Goal: Task Accomplishment & Management: Use online tool/utility

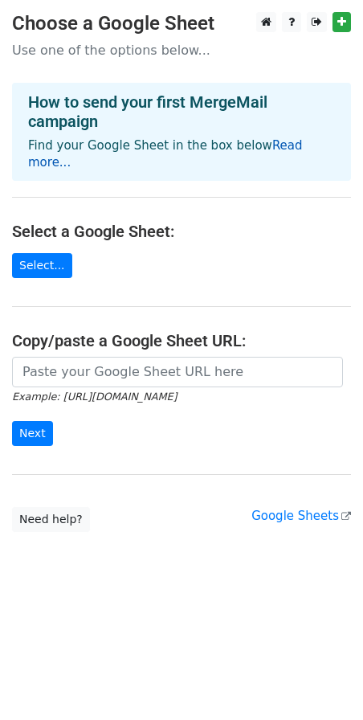
click at [274, 141] on link "Read more..." at bounding box center [165, 153] width 275 height 31
click at [86, 54] on p "Use one of the options below..." at bounding box center [181, 50] width 339 height 17
click at [28, 253] on link "Select..." at bounding box center [42, 265] width 60 height 25
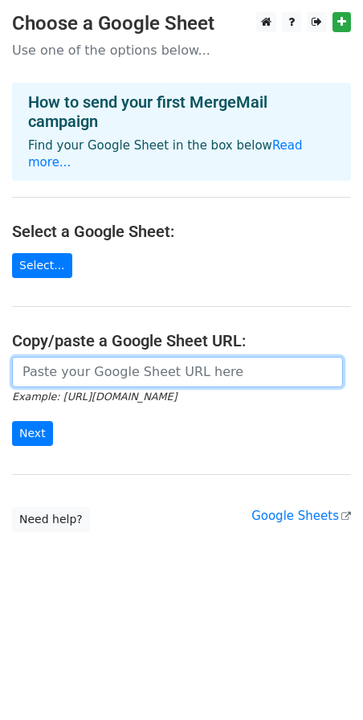
click at [120, 364] on input "url" at bounding box center [177, 372] width 331 height 31
paste input "[URL][DOMAIN_NAME]"
type input "[URL][DOMAIN_NAME]"
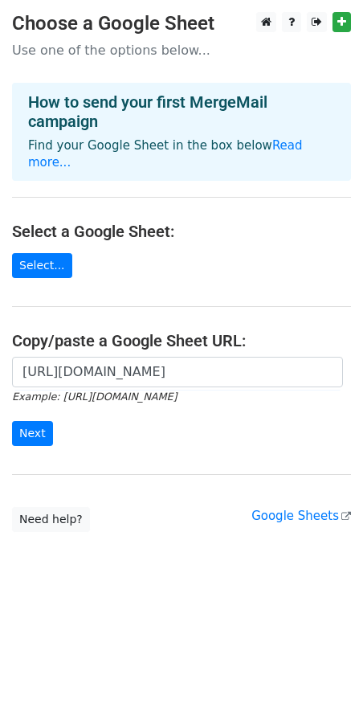
click at [32, 400] on form "https://docs.google.com/spreadsheets/d/16mf2NwRuQxlsyDqCt98zevTHFAynKm52Ob7TrFz…" at bounding box center [181, 402] width 339 height 90
click at [35, 421] on input "Next" at bounding box center [32, 433] width 41 height 25
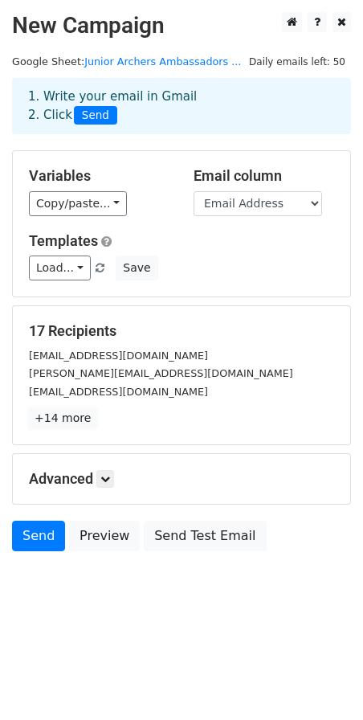
click at [59, 413] on link "+14 more" at bounding box center [62, 418] width 67 height 20
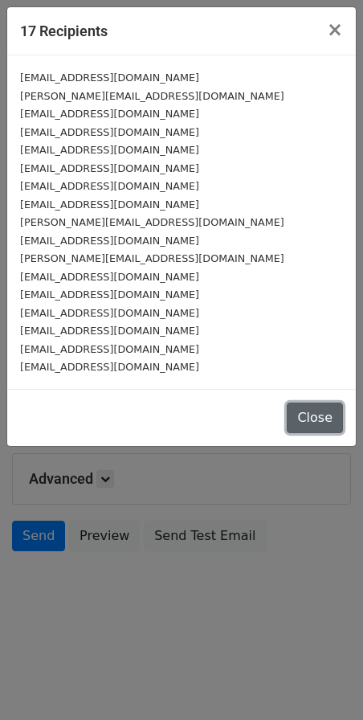
click at [315, 418] on button "Close" at bounding box center [315, 417] width 56 height 31
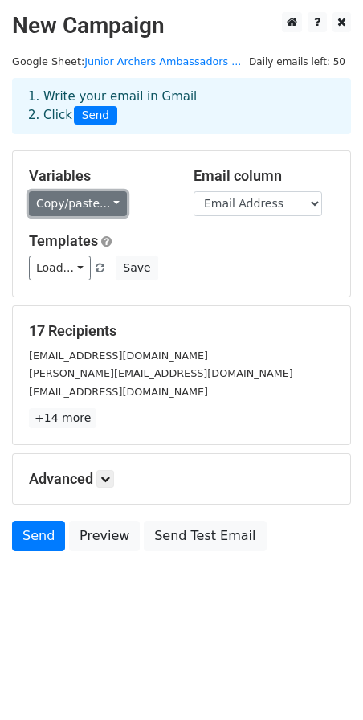
click at [100, 198] on link "Copy/paste..." at bounding box center [78, 203] width 98 height 25
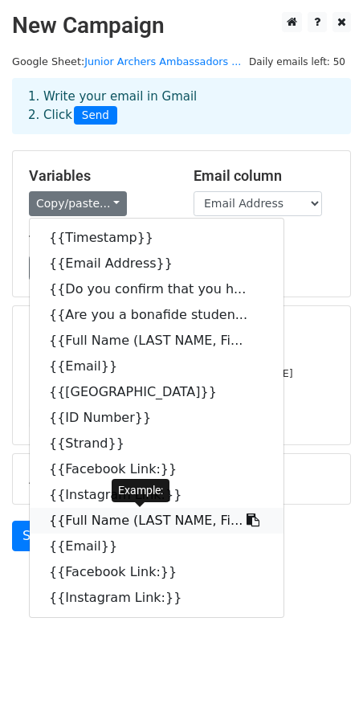
click at [247, 517] on icon at bounding box center [253, 519] width 13 height 13
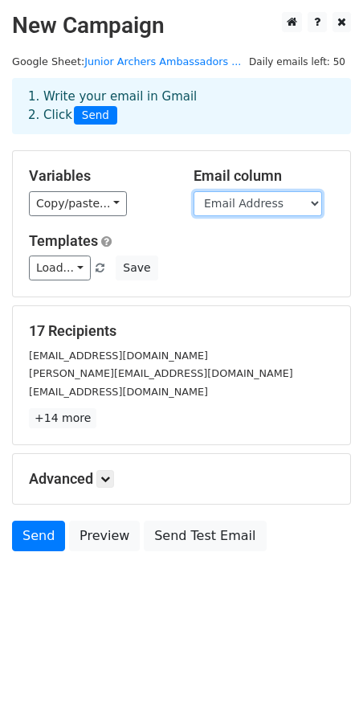
click at [267, 208] on select "Timestamp Email Address Do you confirm that you have read and understood the Da…" at bounding box center [258, 203] width 129 height 25
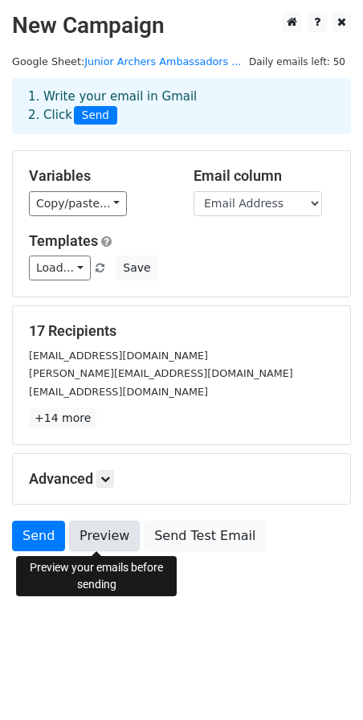
click at [106, 533] on link "Preview" at bounding box center [104, 536] width 71 height 31
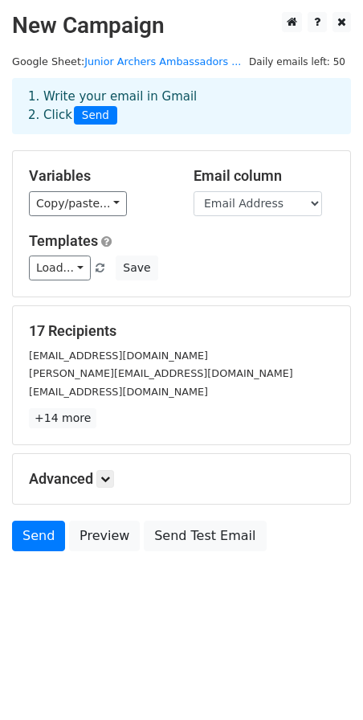
click at [96, 470] on div "Advanced Tracking Track Opens UTM Codes Track Clicks Filters Only include sprea…" at bounding box center [181, 479] width 337 height 50
click at [105, 478] on icon at bounding box center [105, 479] width 10 height 10
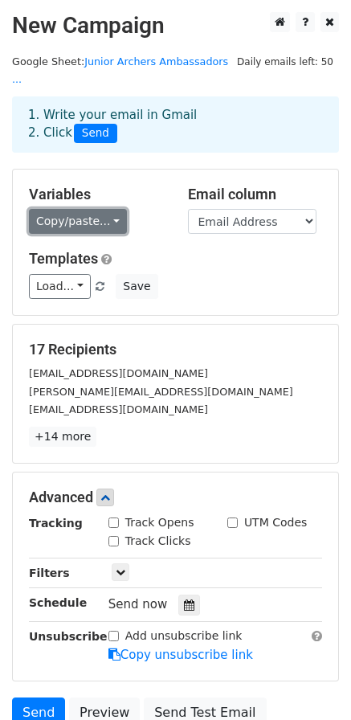
click at [108, 209] on link "Copy/paste..." at bounding box center [78, 221] width 98 height 25
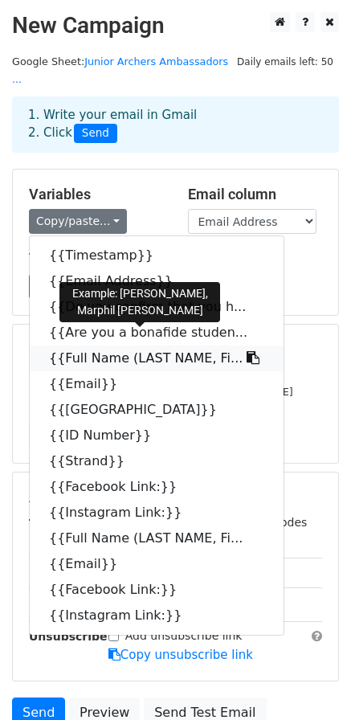
click at [202, 345] on link "{{Full Name (LAST NAME, Fi..." at bounding box center [157, 358] width 254 height 26
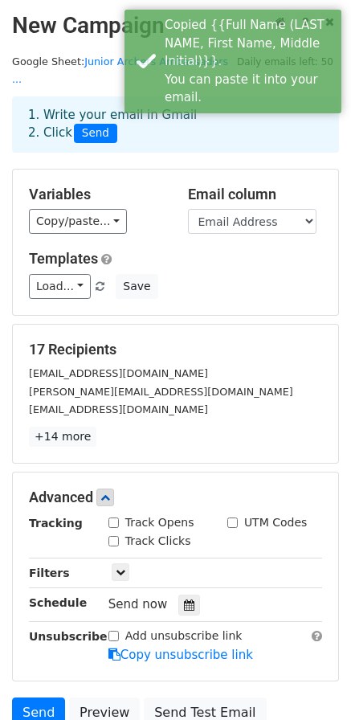
click at [193, 274] on div "Load... No templates saved Save" at bounding box center [175, 286] width 317 height 25
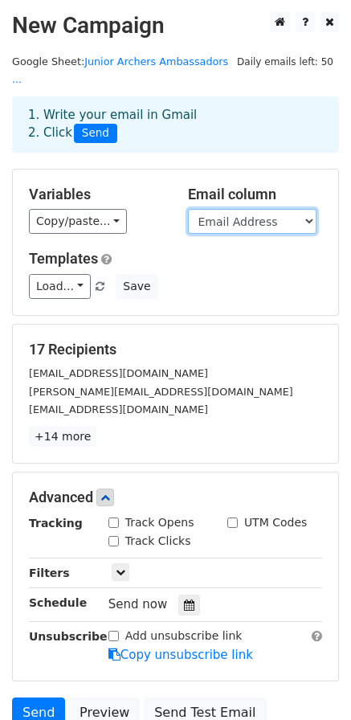
click at [252, 209] on select "Timestamp Email Address Do you confirm that you have read and understood the Da…" at bounding box center [252, 221] width 129 height 25
select select "Full Name (LAST NAME, First Name, Middle Initial)"
click at [188, 209] on select "Timestamp Email Address Do you confirm that you have read and understood the Da…" at bounding box center [252, 221] width 129 height 25
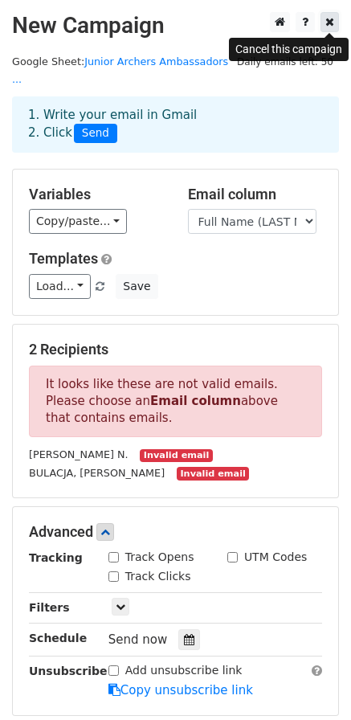
click at [330, 21] on icon at bounding box center [329, 21] width 9 height 11
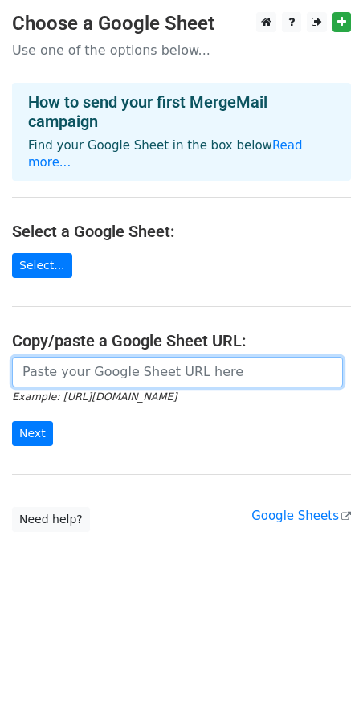
click at [112, 357] on input "url" at bounding box center [177, 372] width 331 height 31
type input "[URL][DOMAIN_NAME]"
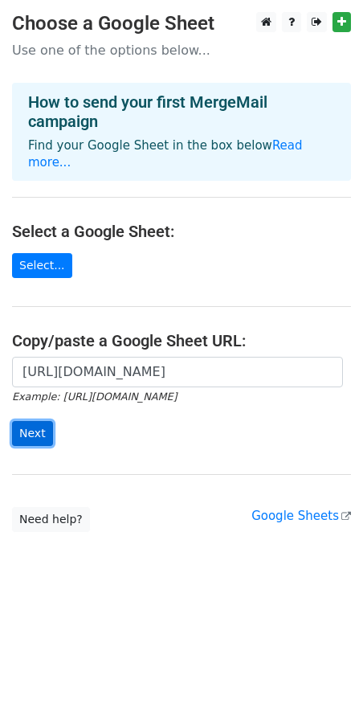
click at [32, 424] on input "Next" at bounding box center [32, 433] width 41 height 25
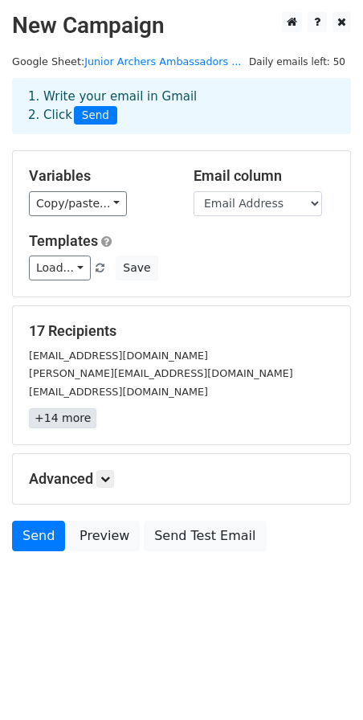
click at [71, 419] on link "+14 more" at bounding box center [62, 418] width 67 height 20
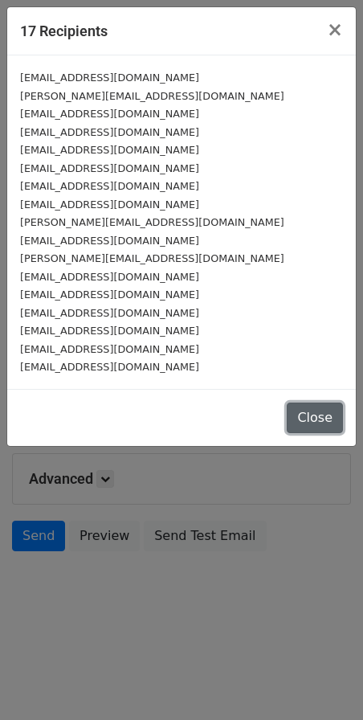
click at [310, 414] on button "Close" at bounding box center [315, 417] width 56 height 31
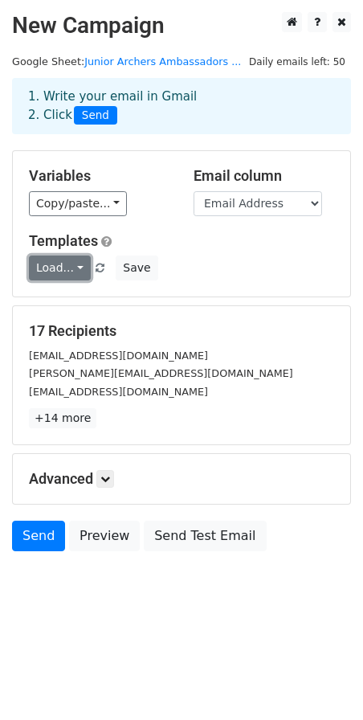
click at [67, 269] on link "Load..." at bounding box center [60, 267] width 62 height 25
click at [78, 273] on link "Load..." at bounding box center [60, 267] width 62 height 25
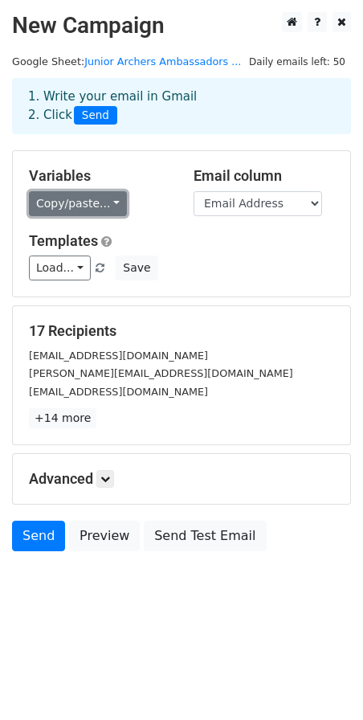
click at [84, 209] on link "Copy/paste..." at bounding box center [78, 203] width 98 height 25
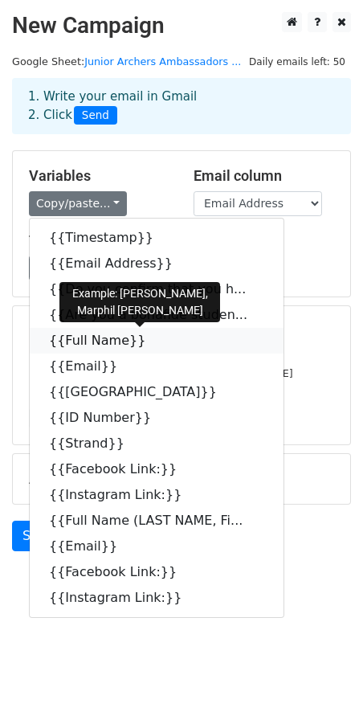
click at [149, 340] on icon at bounding box center [155, 339] width 13 height 13
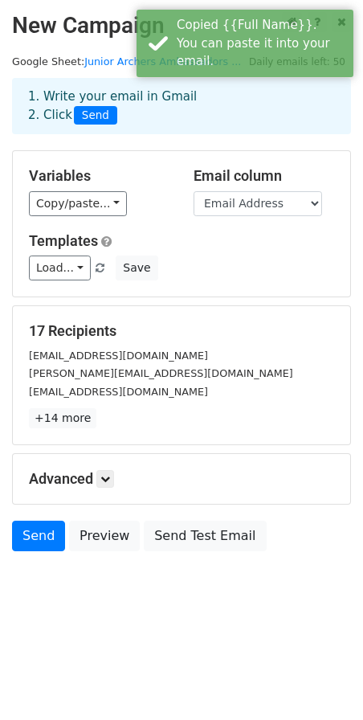
click at [128, 427] on p "+14 more" at bounding box center [181, 418] width 305 height 20
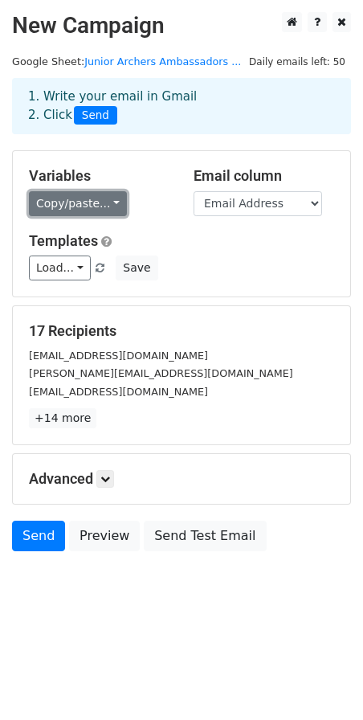
click at [94, 210] on link "Copy/paste..." at bounding box center [78, 203] width 98 height 25
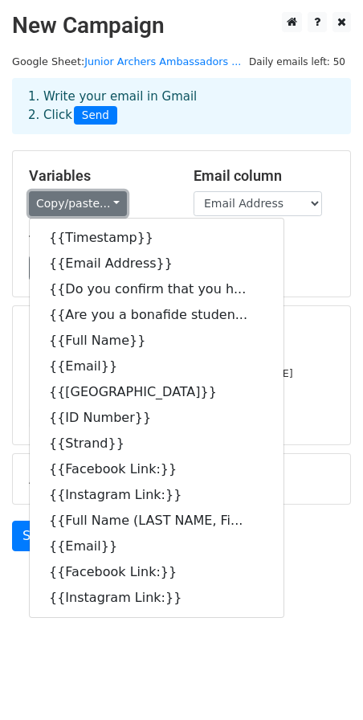
click at [101, 199] on link "Copy/paste..." at bounding box center [78, 203] width 98 height 25
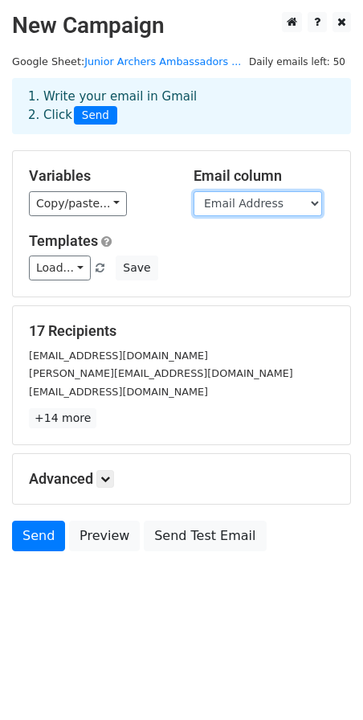
click at [254, 196] on select "Timestamp Email Address Do you confirm that you have read and understood the Da…" at bounding box center [258, 203] width 129 height 25
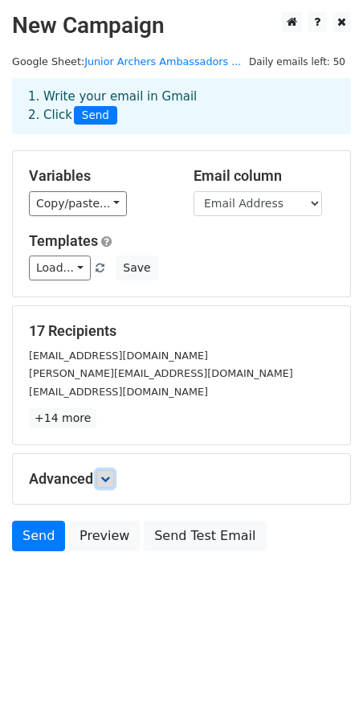
click at [100, 484] on link at bounding box center [105, 479] width 18 height 18
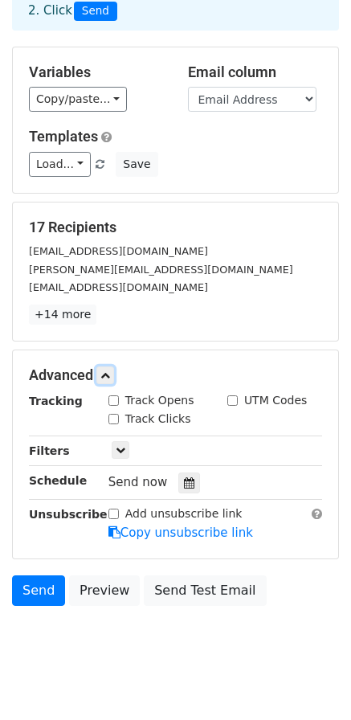
scroll to position [125, 0]
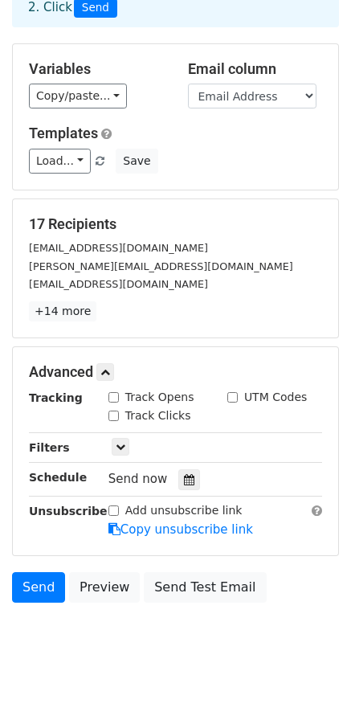
click at [123, 389] on div "Track Opens" at bounding box center [151, 397] width 86 height 17
click at [121, 389] on div "Track Opens" at bounding box center [151, 397] width 86 height 17
click at [116, 392] on input "Track Opens" at bounding box center [113, 397] width 10 height 10
checkbox input "true"
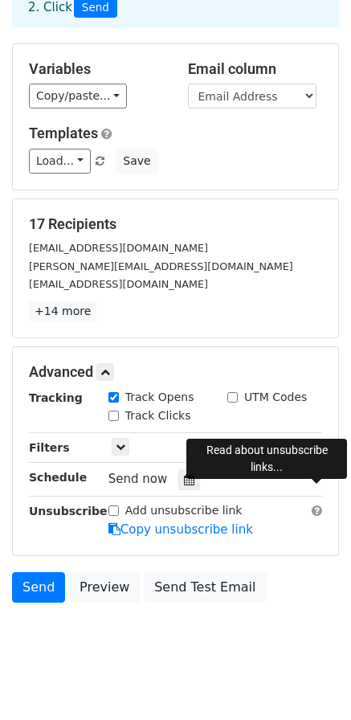
click at [312, 504] on span at bounding box center [317, 510] width 10 height 12
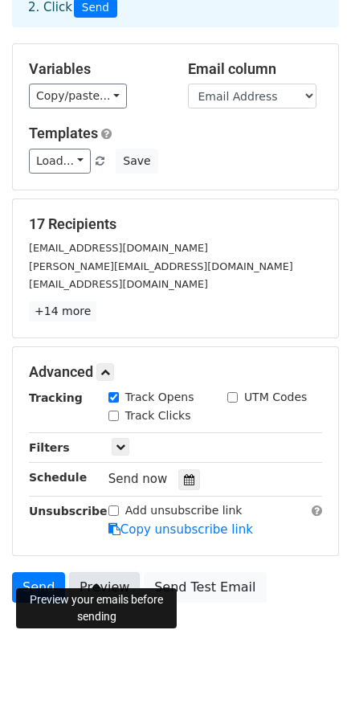
click at [99, 574] on link "Preview" at bounding box center [104, 587] width 71 height 31
click at [96, 572] on link "Preview" at bounding box center [104, 587] width 71 height 31
click at [94, 572] on link "Preview" at bounding box center [104, 587] width 71 height 31
click at [113, 572] on link "Preview" at bounding box center [104, 587] width 71 height 31
click at [105, 572] on link "Preview" at bounding box center [104, 587] width 71 height 31
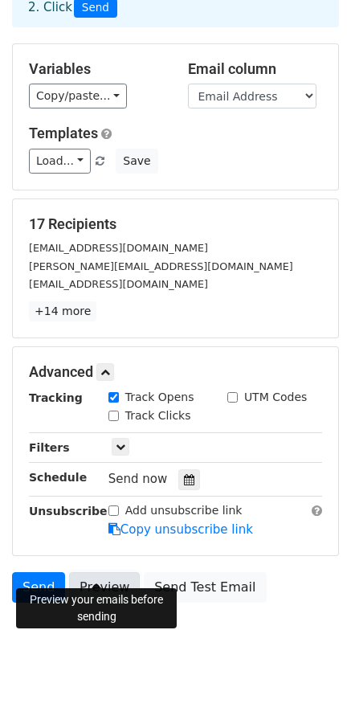
click at [104, 572] on link "Preview" at bounding box center [104, 587] width 71 height 31
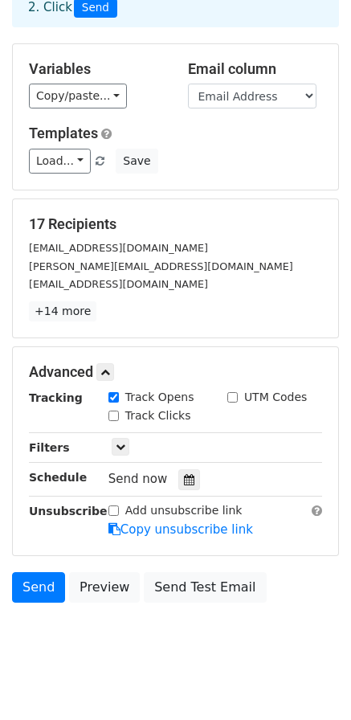
click at [213, 639] on body "New Campaign Daily emails left: 50 Google Sheet: Junior Archers Ambassadors ...…" at bounding box center [175, 281] width 351 height 788
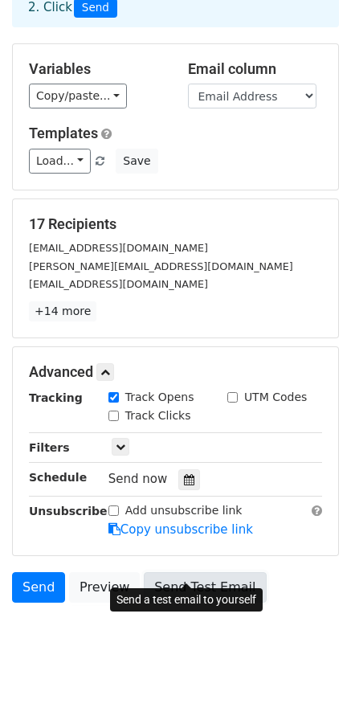
click at [215, 572] on link "Send Test Email" at bounding box center [205, 587] width 122 height 31
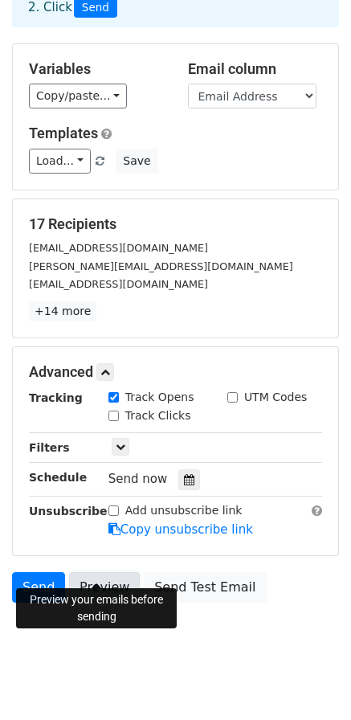
click at [91, 572] on link "Preview" at bounding box center [104, 587] width 71 height 31
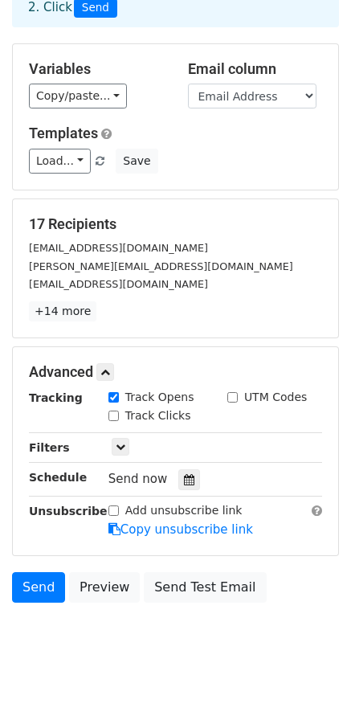
click at [237, 239] on div "[EMAIL_ADDRESS][DOMAIN_NAME]" at bounding box center [175, 248] width 317 height 18
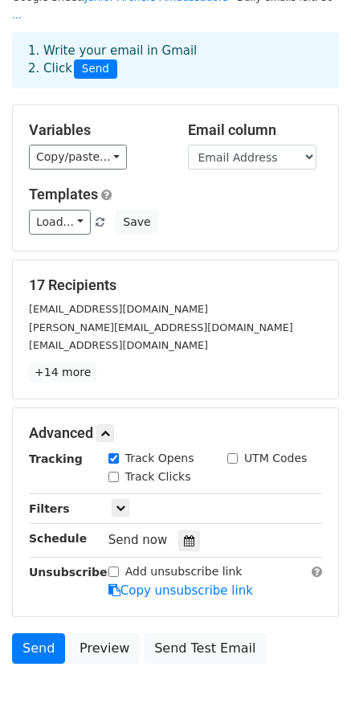
scroll to position [0, 0]
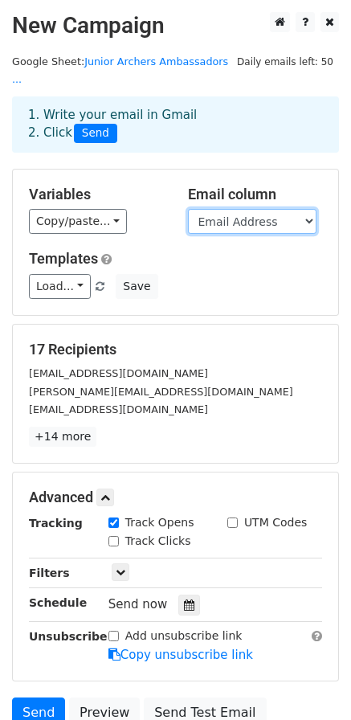
click at [276, 209] on select "Timestamp Email Address Do you confirm that you have read and understood the Da…" at bounding box center [252, 221] width 129 height 25
click at [188, 209] on select "Timestamp Email Address Do you confirm that you have read and understood the Da…" at bounding box center [252, 221] width 129 height 25
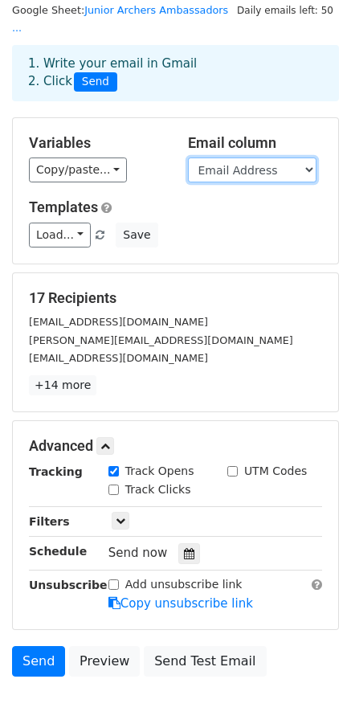
scroll to position [80, 0]
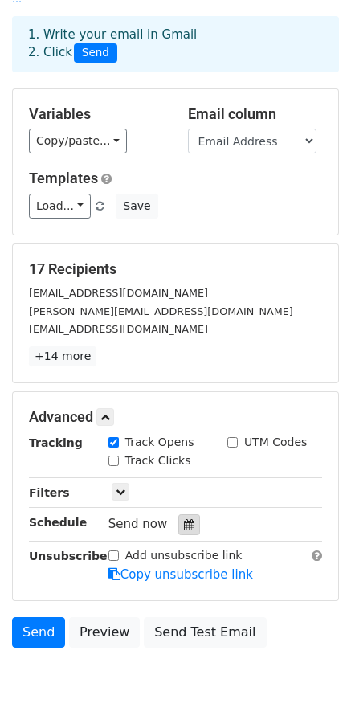
click at [185, 519] on icon at bounding box center [189, 524] width 10 height 11
click at [246, 520] on div "Tracking Track Opens UTM Codes Track Clicks Filters Only include spreadsheet ro…" at bounding box center [175, 509] width 293 height 150
click at [127, 483] on link at bounding box center [121, 492] width 18 height 18
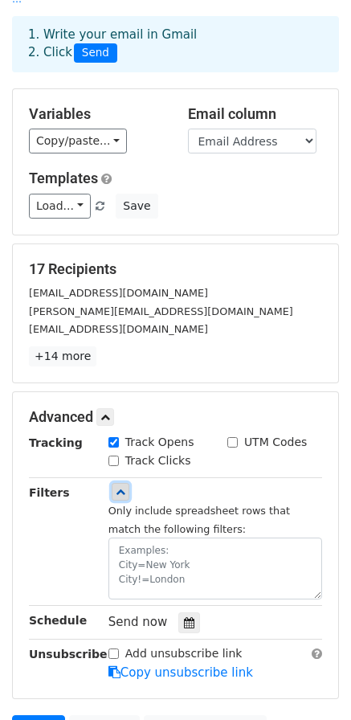
click at [127, 483] on link at bounding box center [121, 492] width 18 height 18
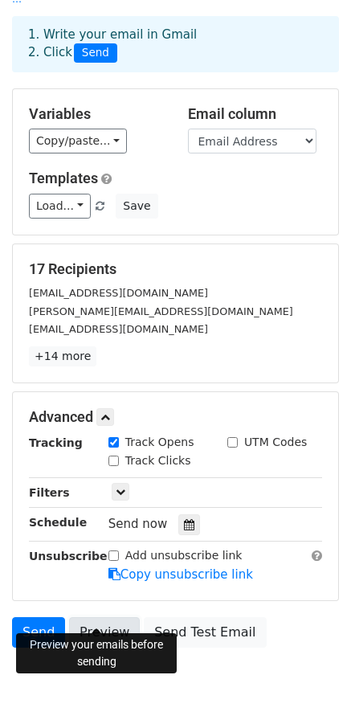
click at [122, 617] on link "Preview" at bounding box center [104, 632] width 71 height 31
drag, startPoint x: 109, startPoint y: 619, endPoint x: 7, endPoint y: 618, distance: 102.0
click at [109, 619] on link "Preview" at bounding box center [104, 632] width 71 height 31
click at [99, 617] on link "Preview" at bounding box center [104, 632] width 71 height 31
click at [91, 617] on link "Preview" at bounding box center [104, 632] width 71 height 31
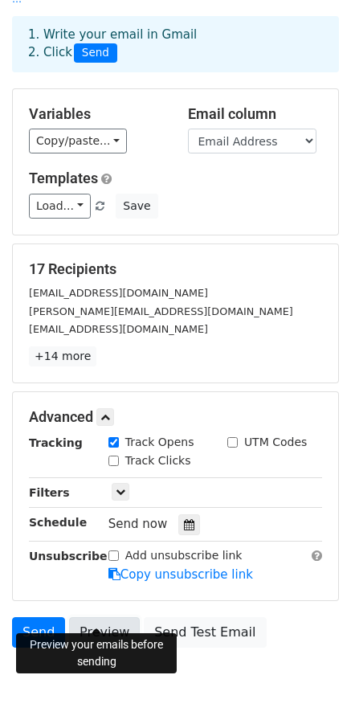
click at [125, 617] on link "Preview" at bounding box center [104, 632] width 71 height 31
click at [110, 617] on link "Preview" at bounding box center [104, 632] width 71 height 31
click at [116, 617] on link "Preview" at bounding box center [104, 632] width 71 height 31
click at [113, 617] on link "Preview" at bounding box center [104, 632] width 71 height 31
click at [117, 618] on link "Preview" at bounding box center [104, 632] width 71 height 31
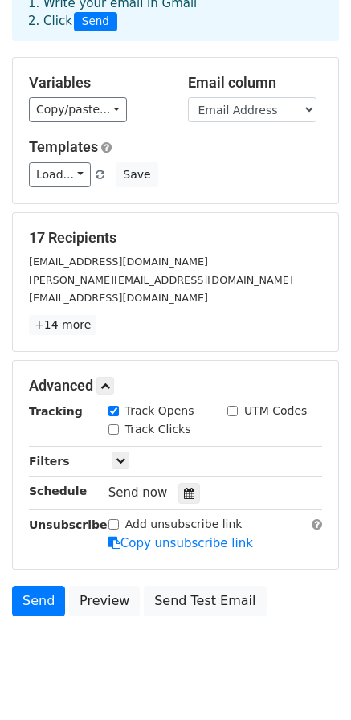
scroll to position [125, 0]
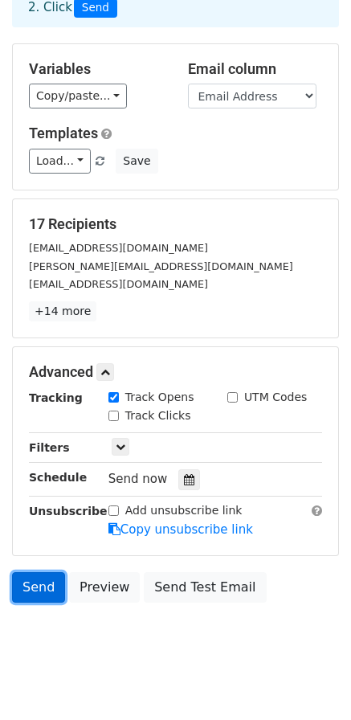
click at [39, 572] on link "Send" at bounding box center [38, 587] width 53 height 31
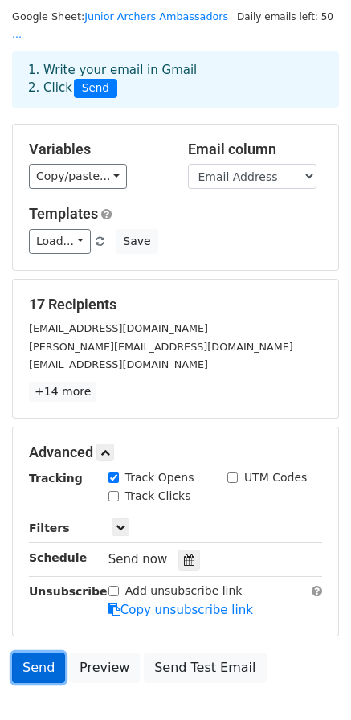
click at [47, 652] on link "Send" at bounding box center [38, 667] width 53 height 31
click at [30, 652] on link "Send" at bounding box center [38, 667] width 53 height 31
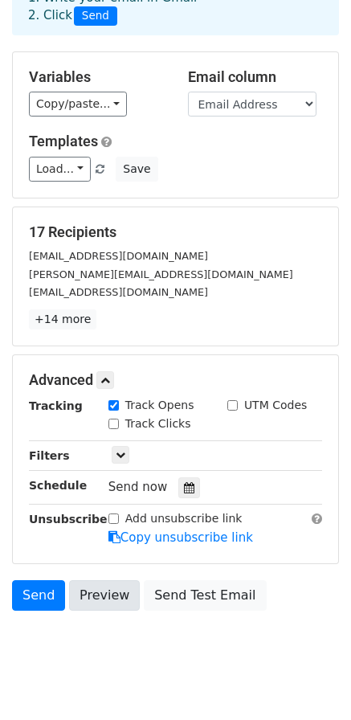
scroll to position [125, 0]
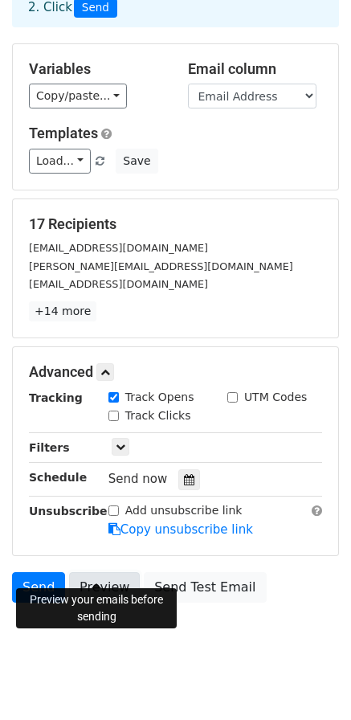
click at [98, 572] on link "Preview" at bounding box center [104, 587] width 71 height 31
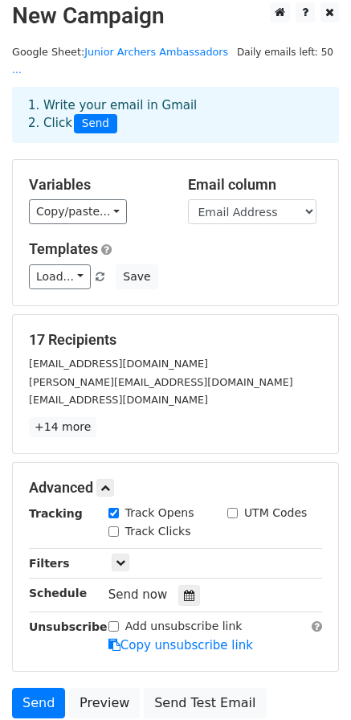
scroll to position [0, 0]
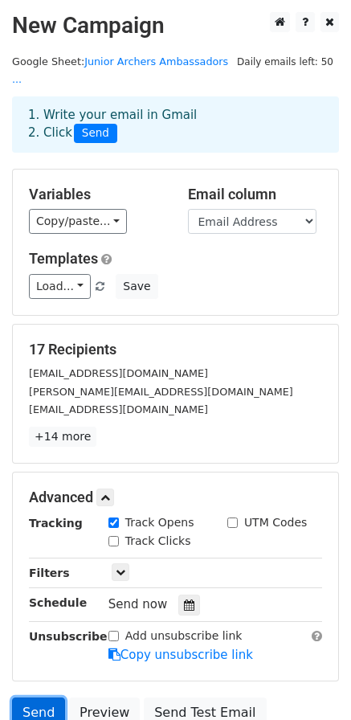
click at [43, 697] on link "Send" at bounding box center [38, 712] width 53 height 31
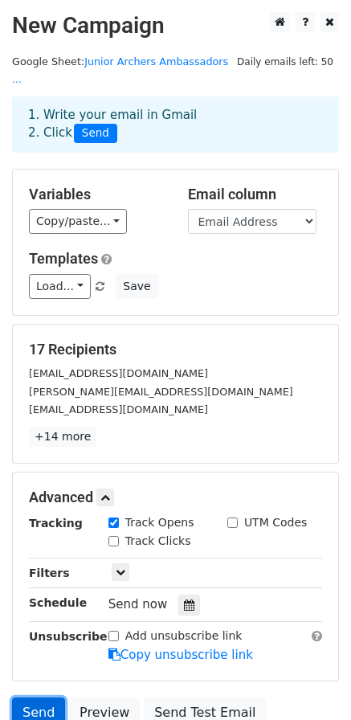
click at [43, 697] on link "Send" at bounding box center [38, 712] width 53 height 31
click at [178, 594] on div at bounding box center [189, 604] width 22 height 21
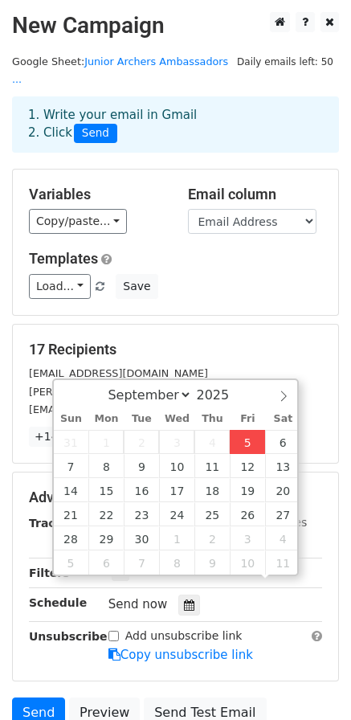
scroll to position [1, 0]
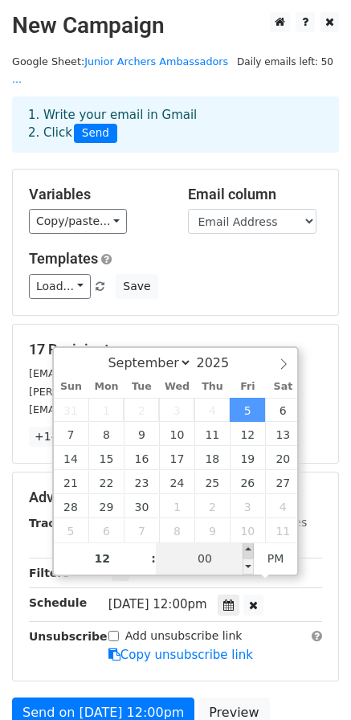
type input "2025-09-05 12:05"
type input "05"
click at [249, 552] on span at bounding box center [248, 550] width 11 height 16
type input "2025-09-05 12:10"
type input "10"
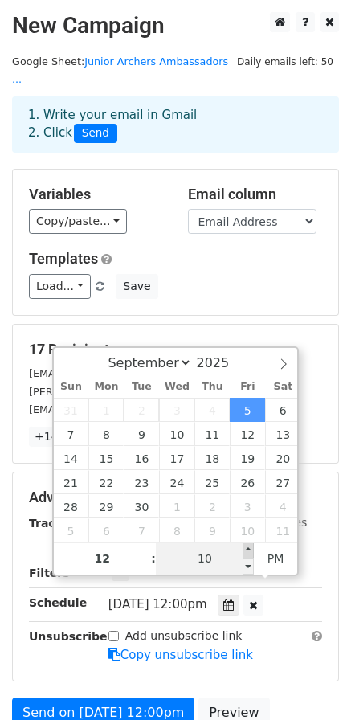
click at [249, 552] on span at bounding box center [248, 550] width 11 height 16
type input "2025-09-05 12:15"
type input "15"
click at [249, 552] on span at bounding box center [248, 550] width 11 height 16
type input "2025-09-05 12:20"
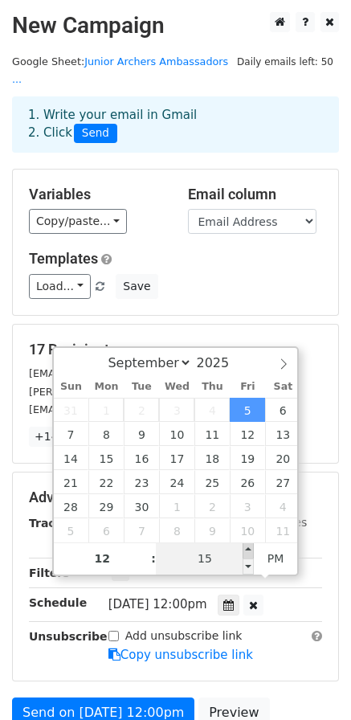
type input "20"
click at [249, 552] on span at bounding box center [248, 550] width 11 height 16
type input "2025-09-05 12:25"
type input "25"
click at [249, 552] on span at bounding box center [248, 550] width 11 height 16
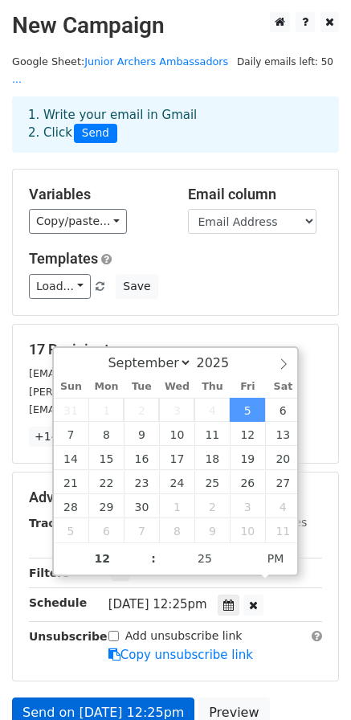
click at [141, 627] on label "Add unsubscribe link" at bounding box center [183, 635] width 117 height 17
click at [119, 631] on input "Add unsubscribe link" at bounding box center [113, 636] width 10 height 10
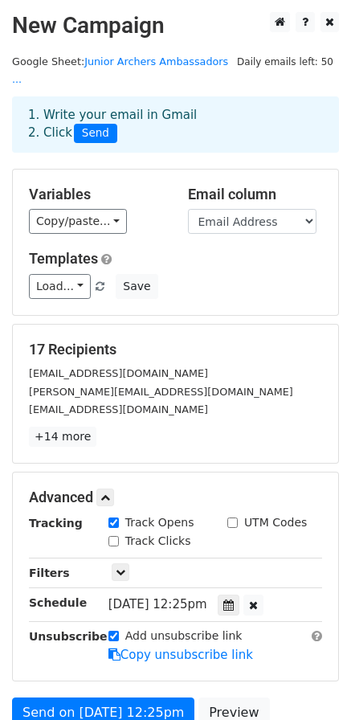
click at [120, 627] on div "Add unsubscribe link" at bounding box center [175, 635] width 134 height 17
click at [118, 631] on input "Add unsubscribe link" at bounding box center [113, 636] width 10 height 10
checkbox input "false"
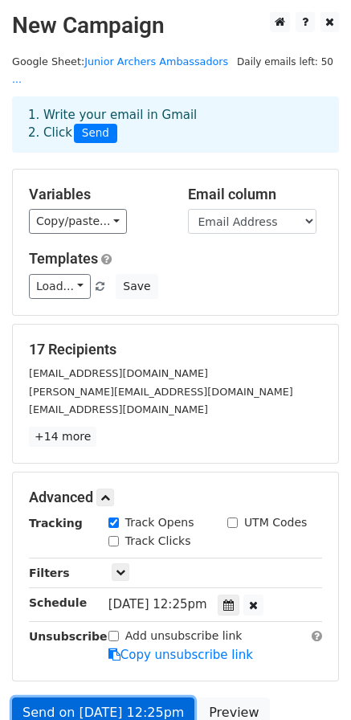
click at [131, 697] on link "Send on Sep 5 at 12:25pm" at bounding box center [103, 712] width 182 height 31
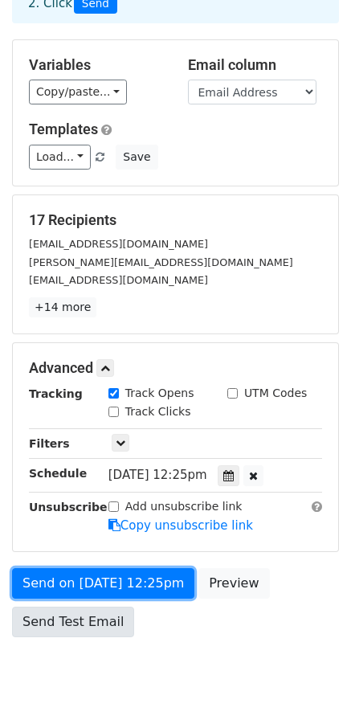
scroll to position [164, 0]
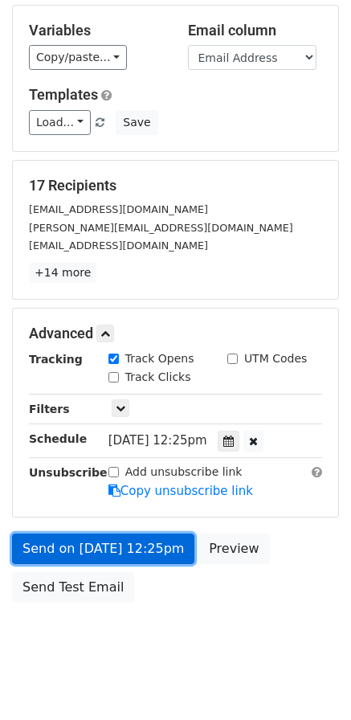
click at [70, 539] on link "Send on Sep 5 at 12:25pm" at bounding box center [103, 548] width 182 height 31
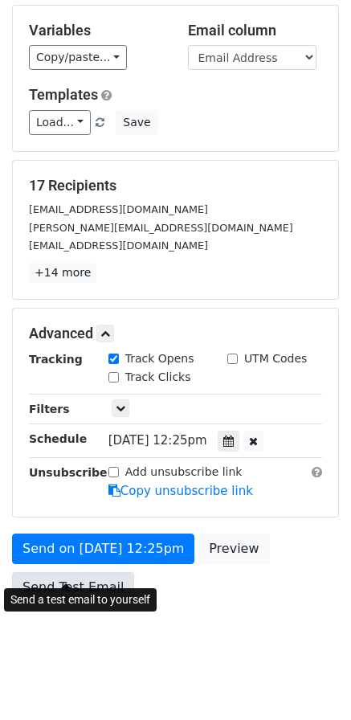
click at [84, 573] on link "Send Test Email" at bounding box center [73, 587] width 122 height 31
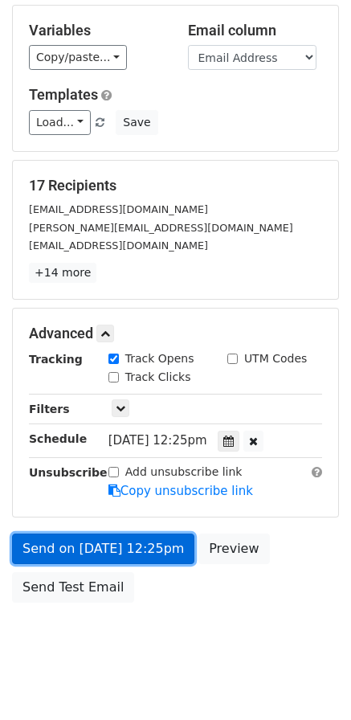
click at [73, 533] on link "Send on Sep 5 at 12:25pm" at bounding box center [103, 548] width 182 height 31
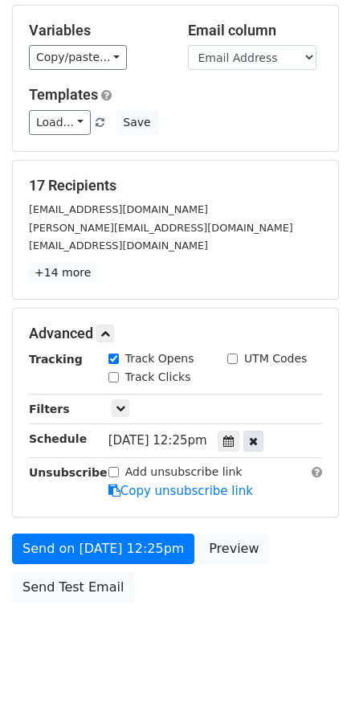
click at [252, 435] on icon at bounding box center [253, 440] width 9 height 11
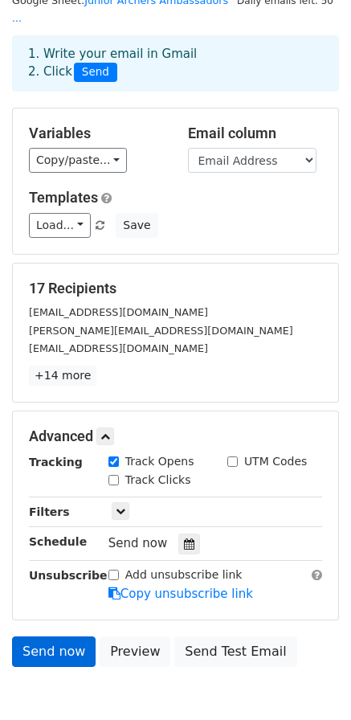
scroll to position [125, 0]
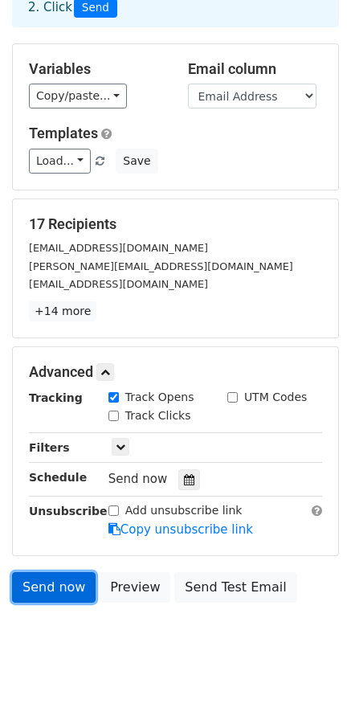
click at [52, 572] on link "Send now" at bounding box center [54, 587] width 84 height 31
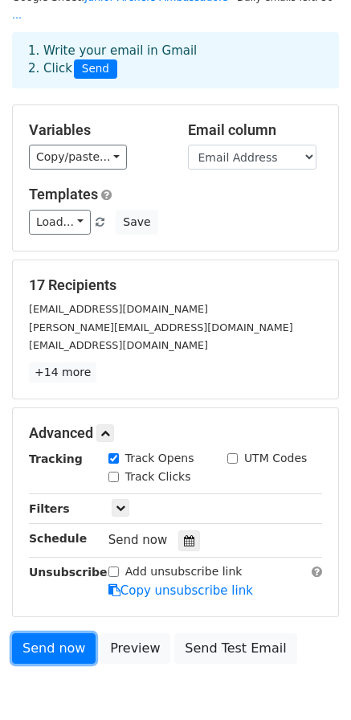
scroll to position [0, 0]
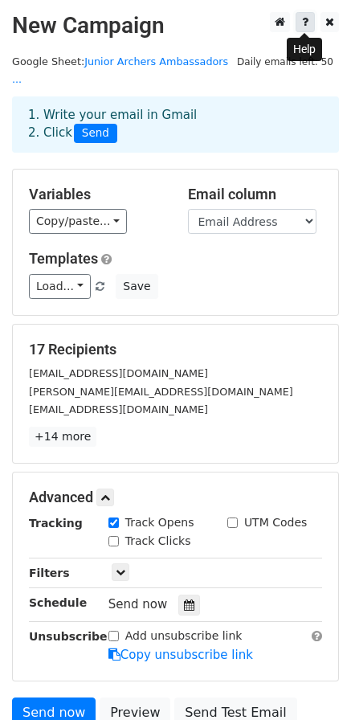
click at [312, 22] on link at bounding box center [305, 22] width 19 height 20
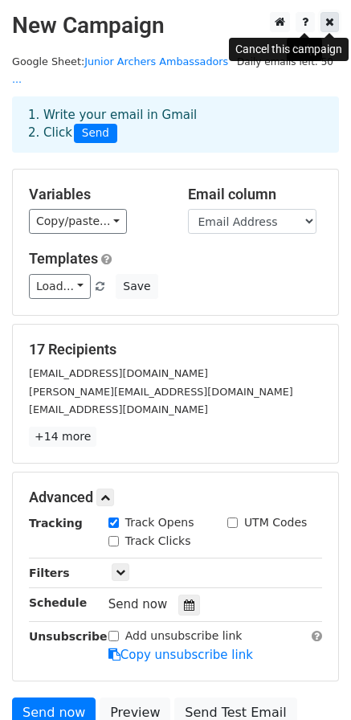
click at [333, 22] on icon at bounding box center [329, 21] width 9 height 11
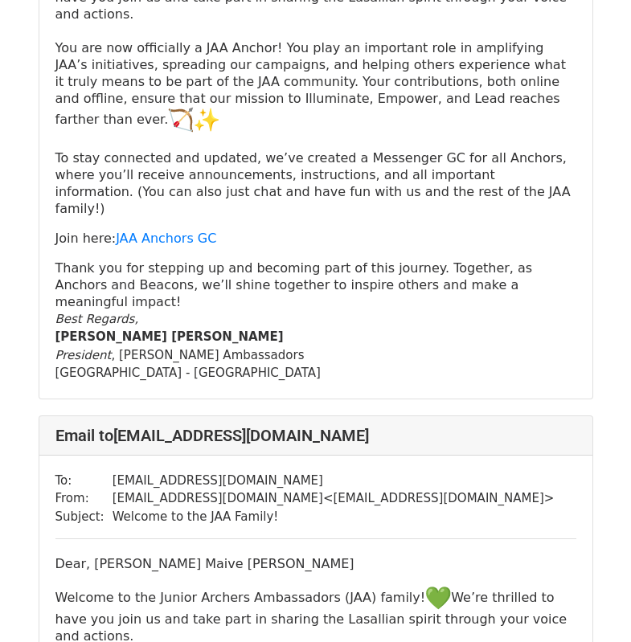
scroll to position [964, 0]
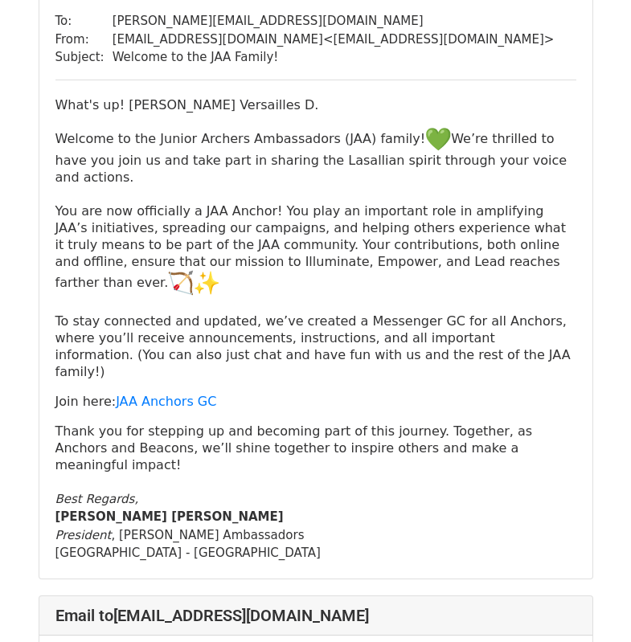
scroll to position [884, 0]
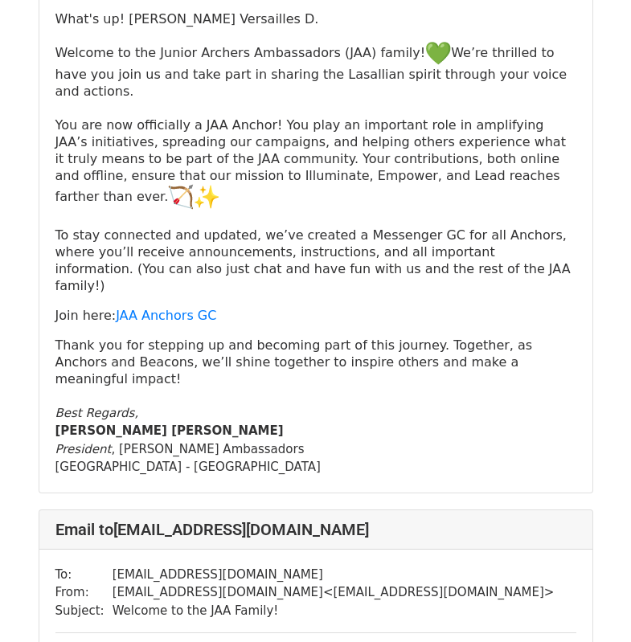
drag, startPoint x: 203, startPoint y: 466, endPoint x: 594, endPoint y: 448, distance: 391.6
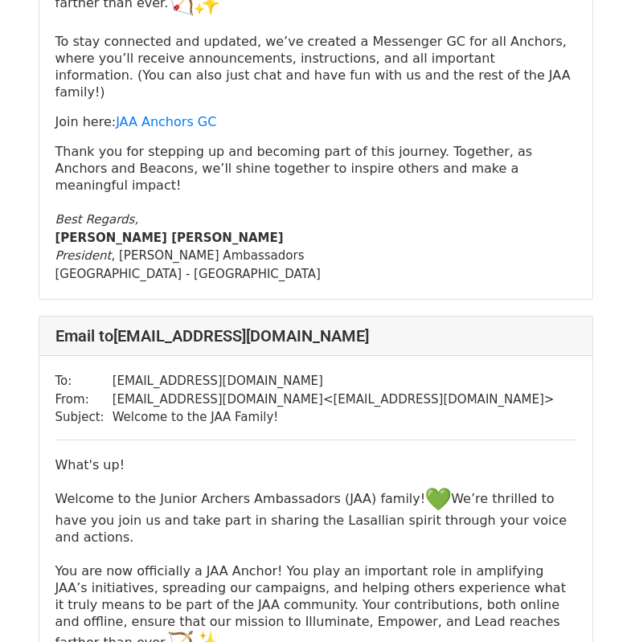
scroll to position [6587, 0]
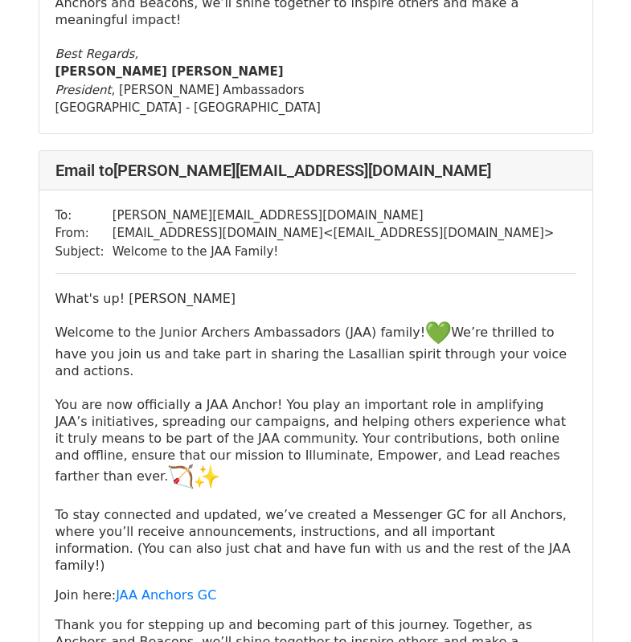
scroll to position [6345, 0]
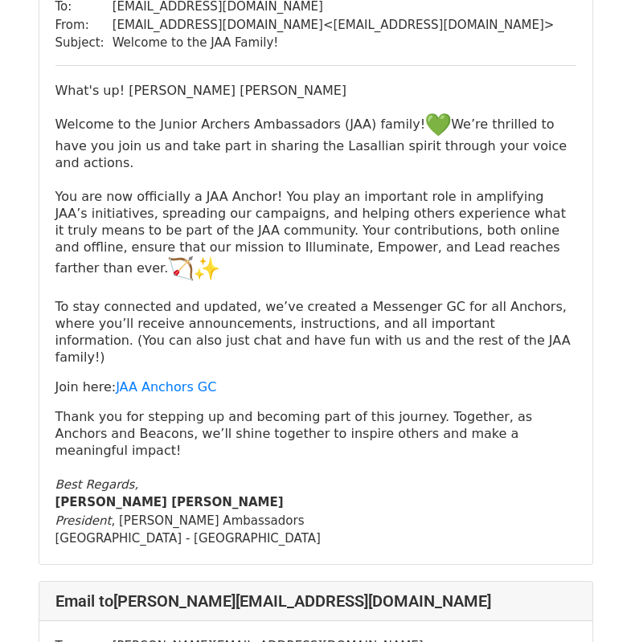
scroll to position [6068, 0]
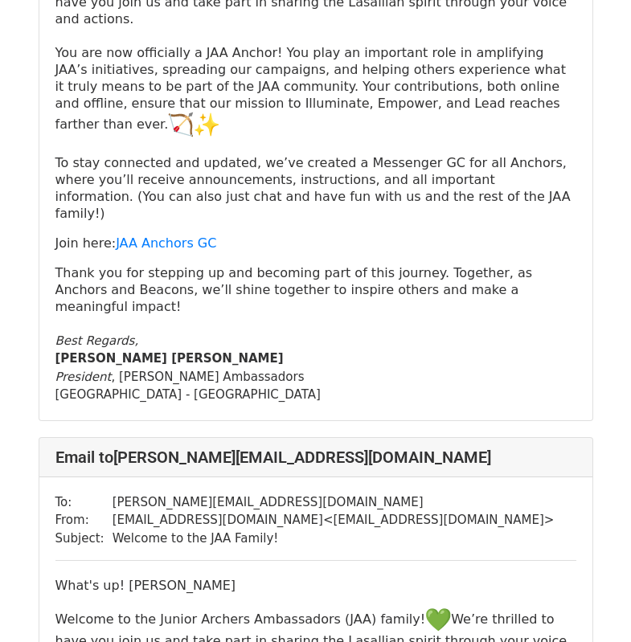
drag, startPoint x: 639, startPoint y: 40, endPoint x: 652, endPoint y: 414, distance: 373.8
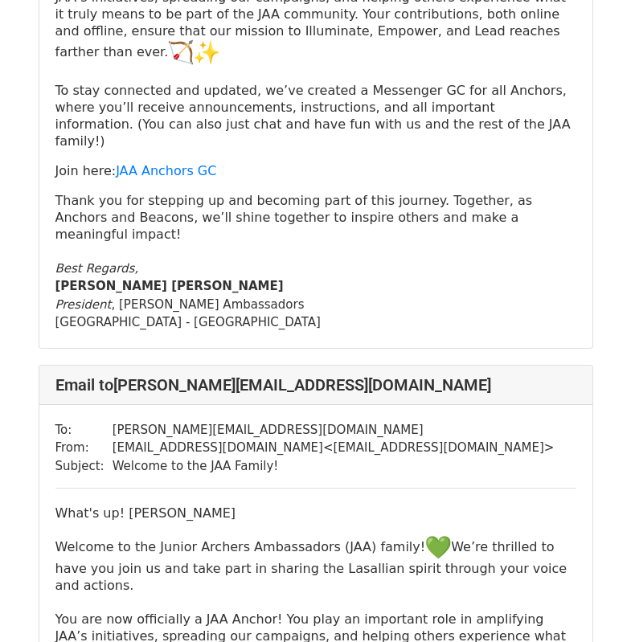
scroll to position [6229, 0]
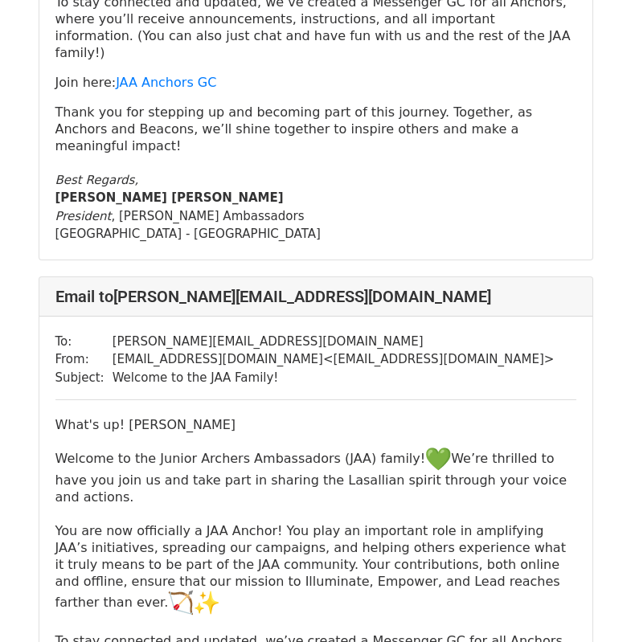
drag, startPoint x: 137, startPoint y: 337, endPoint x: 138, endPoint y: 319, distance: 17.7
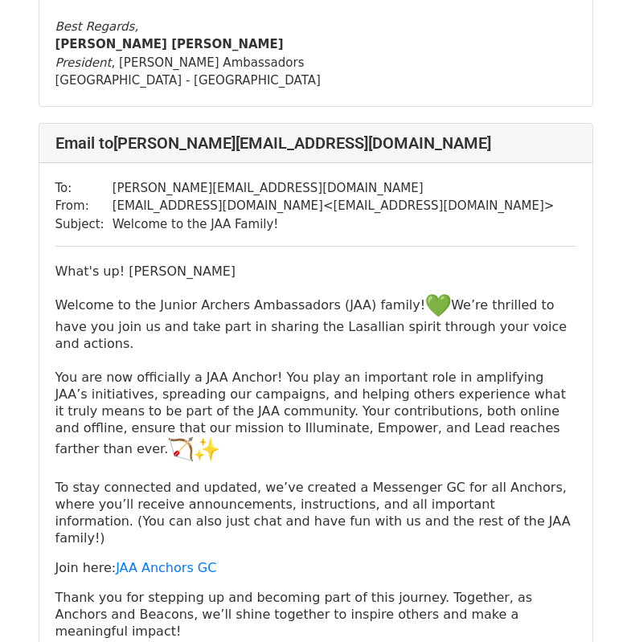
scroll to position [6389, 0]
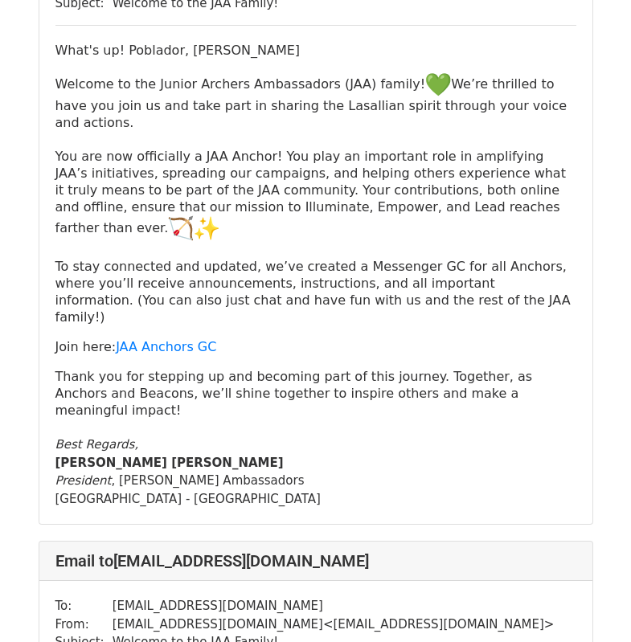
scroll to position [9156, 0]
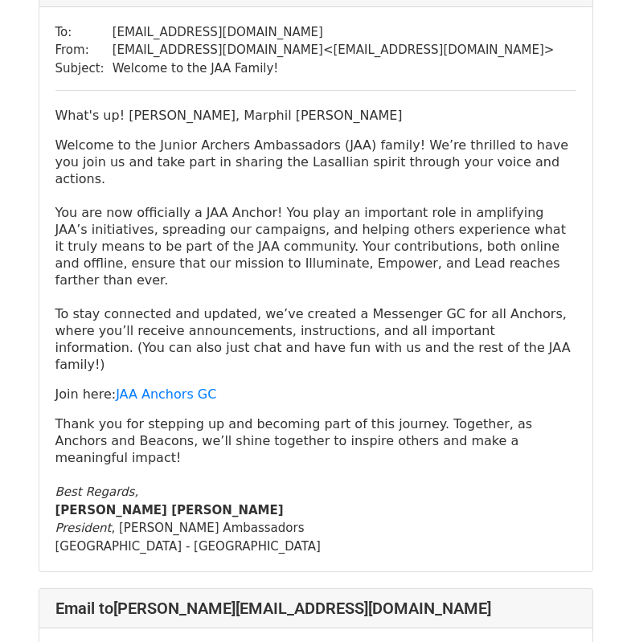
scroll to position [161, 0]
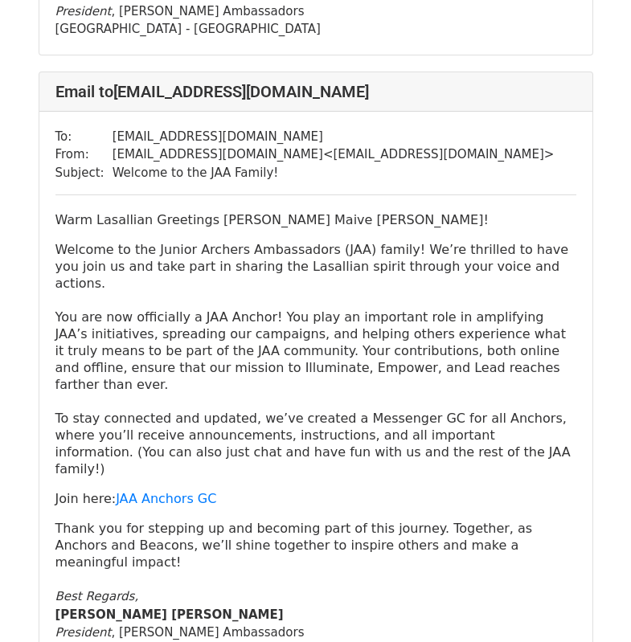
scroll to position [1285, 0]
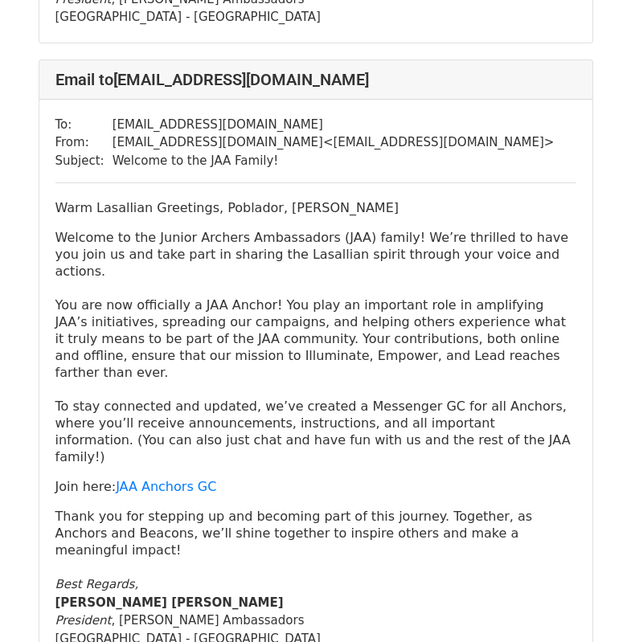
scroll to position [8776, 0]
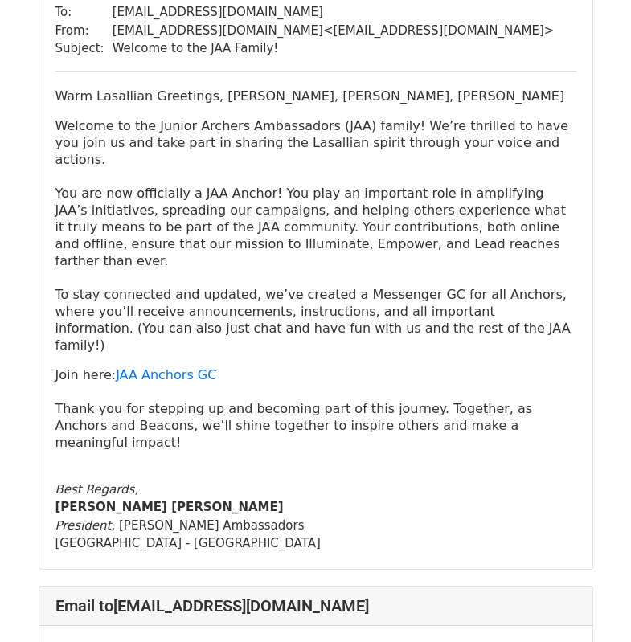
scroll to position [2329, 0]
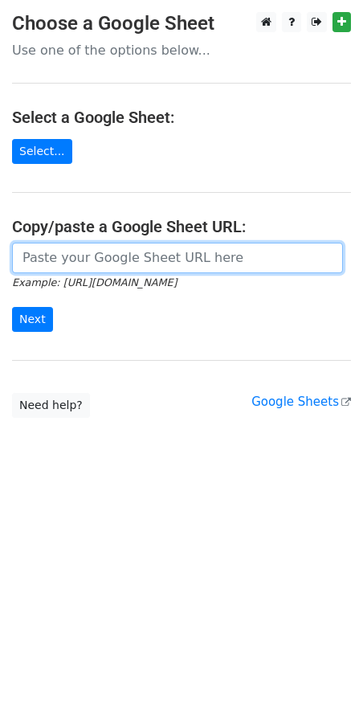
click at [103, 245] on input "url" at bounding box center [177, 258] width 331 height 31
type input "https://docs.google.com/spreadsheets/d/16mf2NwRuQxlsyDqCt98zevTHFAynKm52Ob7TrFz…"
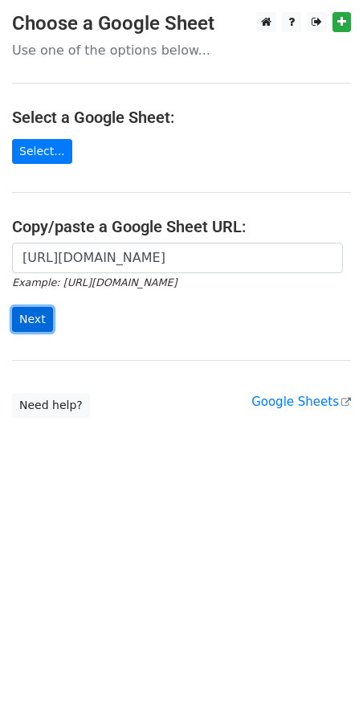
click at [31, 318] on input "Next" at bounding box center [32, 319] width 41 height 25
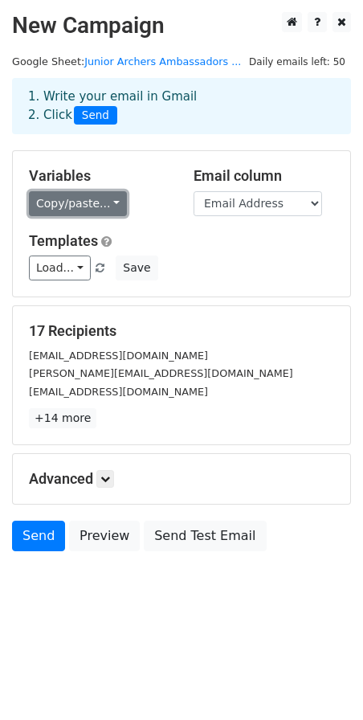
click at [93, 208] on link "Copy/paste..." at bounding box center [78, 203] width 98 height 25
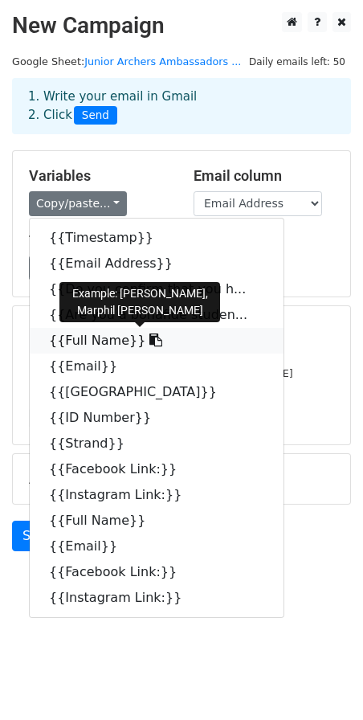
click at [75, 336] on link "{{Full Name}}" at bounding box center [157, 341] width 254 height 26
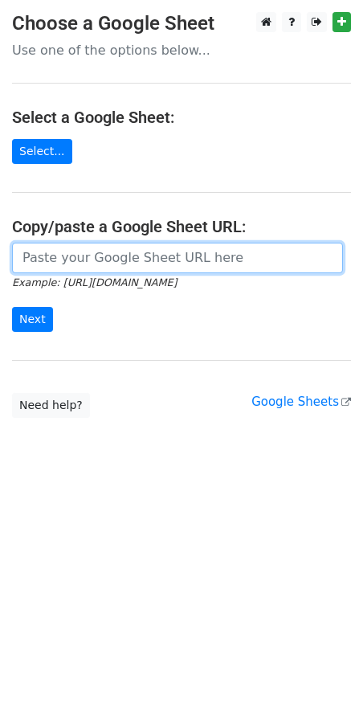
click at [133, 259] on input "url" at bounding box center [177, 258] width 331 height 31
click at [208, 257] on input "url" at bounding box center [177, 258] width 331 height 31
type input "[URL][DOMAIN_NAME]"
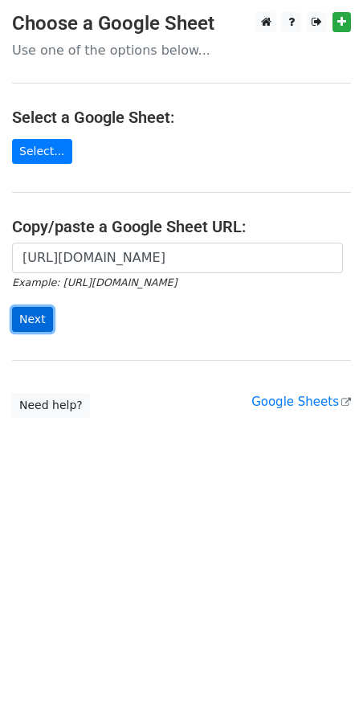
click at [41, 308] on input "Next" at bounding box center [32, 319] width 41 height 25
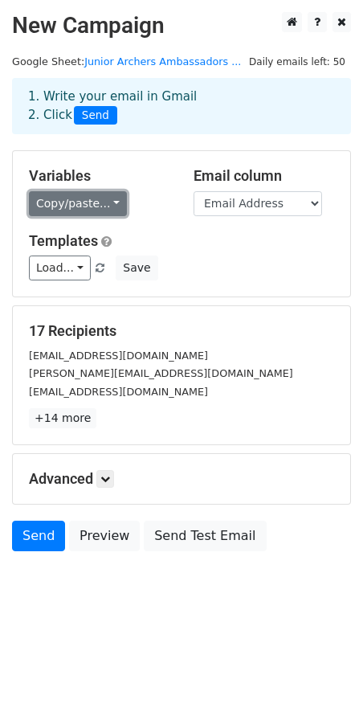
click at [104, 193] on link "Copy/paste..." at bounding box center [78, 203] width 98 height 25
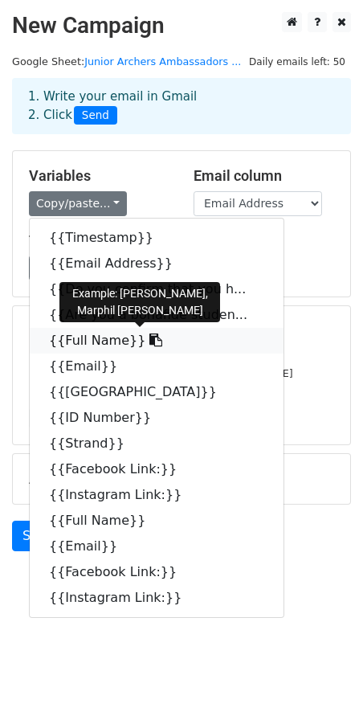
click at [149, 341] on icon at bounding box center [155, 339] width 13 height 13
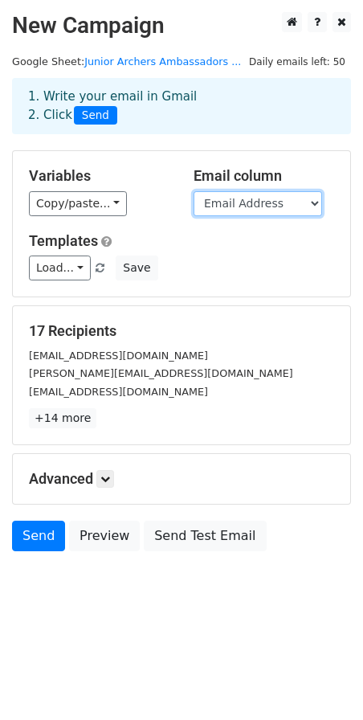
click at [262, 197] on select "Timestamp Email Address Do you confirm that you have read and understood the Da…" at bounding box center [258, 203] width 129 height 25
click at [194, 191] on select "Timestamp Email Address Do you confirm that you have read and understood the Da…" at bounding box center [258, 203] width 129 height 25
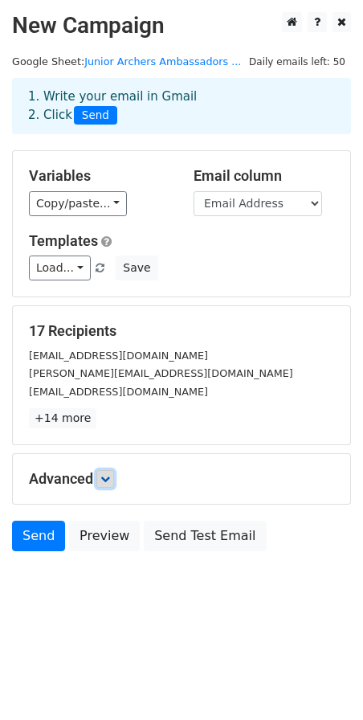
click at [113, 486] on link at bounding box center [105, 479] width 18 height 18
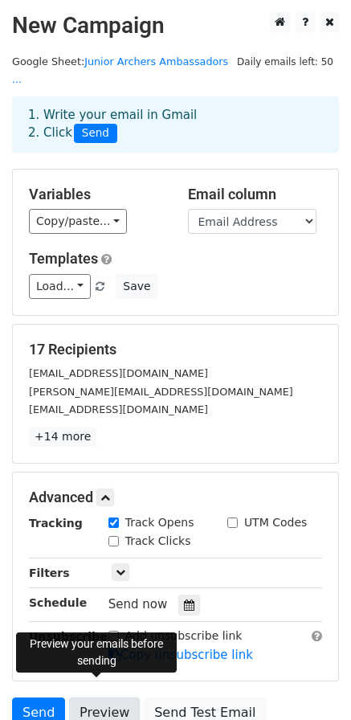
click at [99, 697] on link "Preview" at bounding box center [104, 712] width 71 height 31
click at [74, 697] on link "Preview" at bounding box center [104, 712] width 71 height 31
click at [118, 697] on link "Preview" at bounding box center [104, 712] width 71 height 31
click at [114, 697] on link "Preview" at bounding box center [104, 712] width 71 height 31
click at [42, 700] on link "Send" at bounding box center [38, 712] width 53 height 31
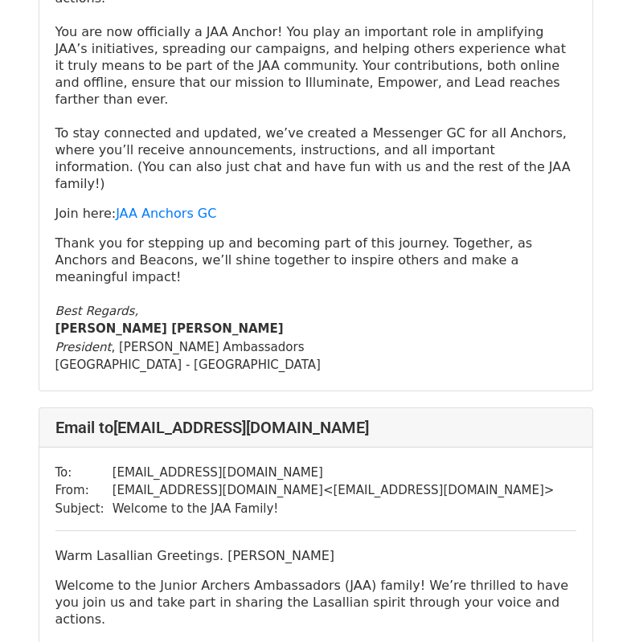
scroll to position [3454, 0]
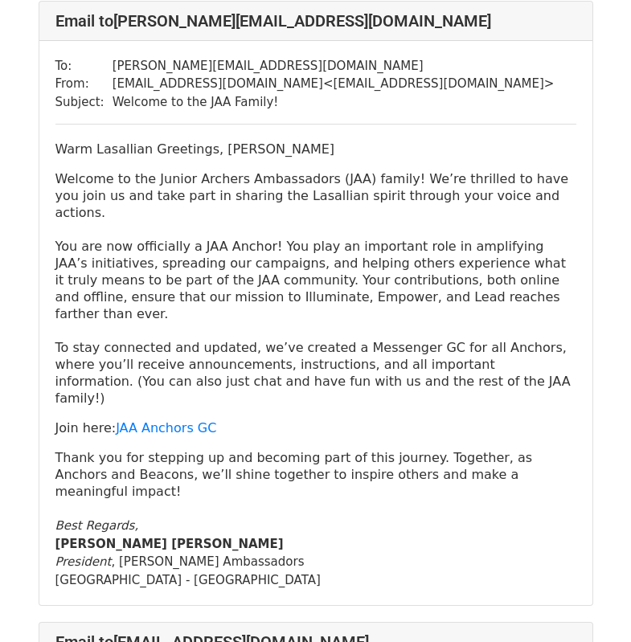
scroll to position [6319, 0]
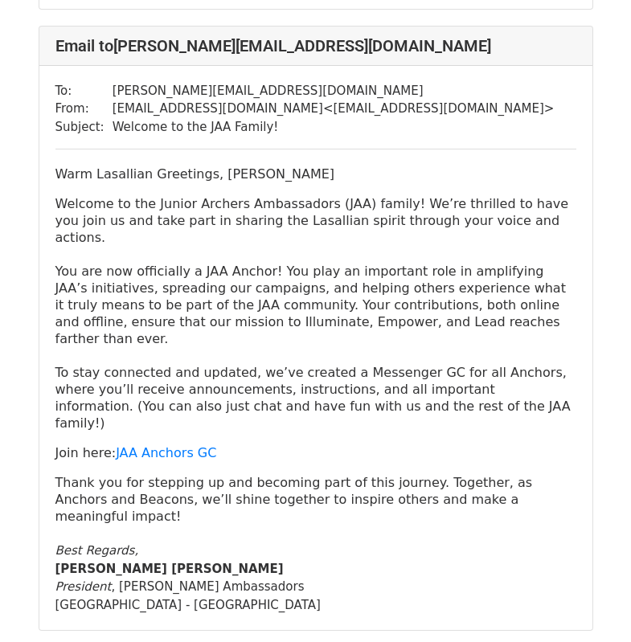
drag, startPoint x: 637, startPoint y: 37, endPoint x: 588, endPoint y: 438, distance: 403.8
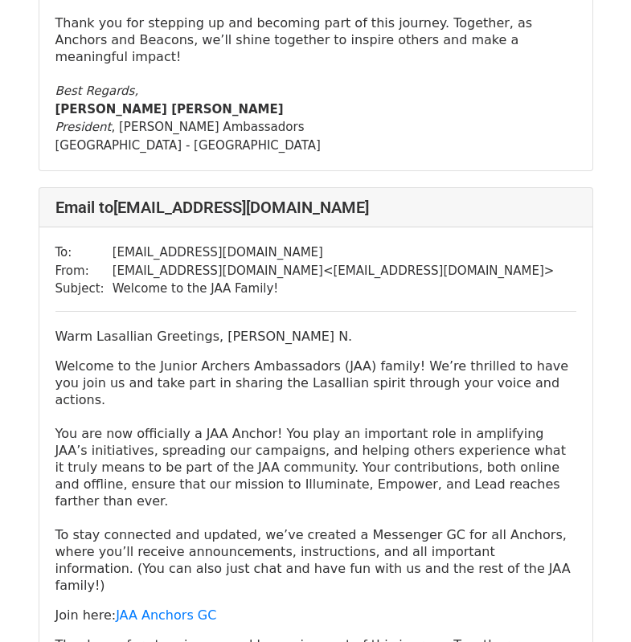
scroll to position [6801, 0]
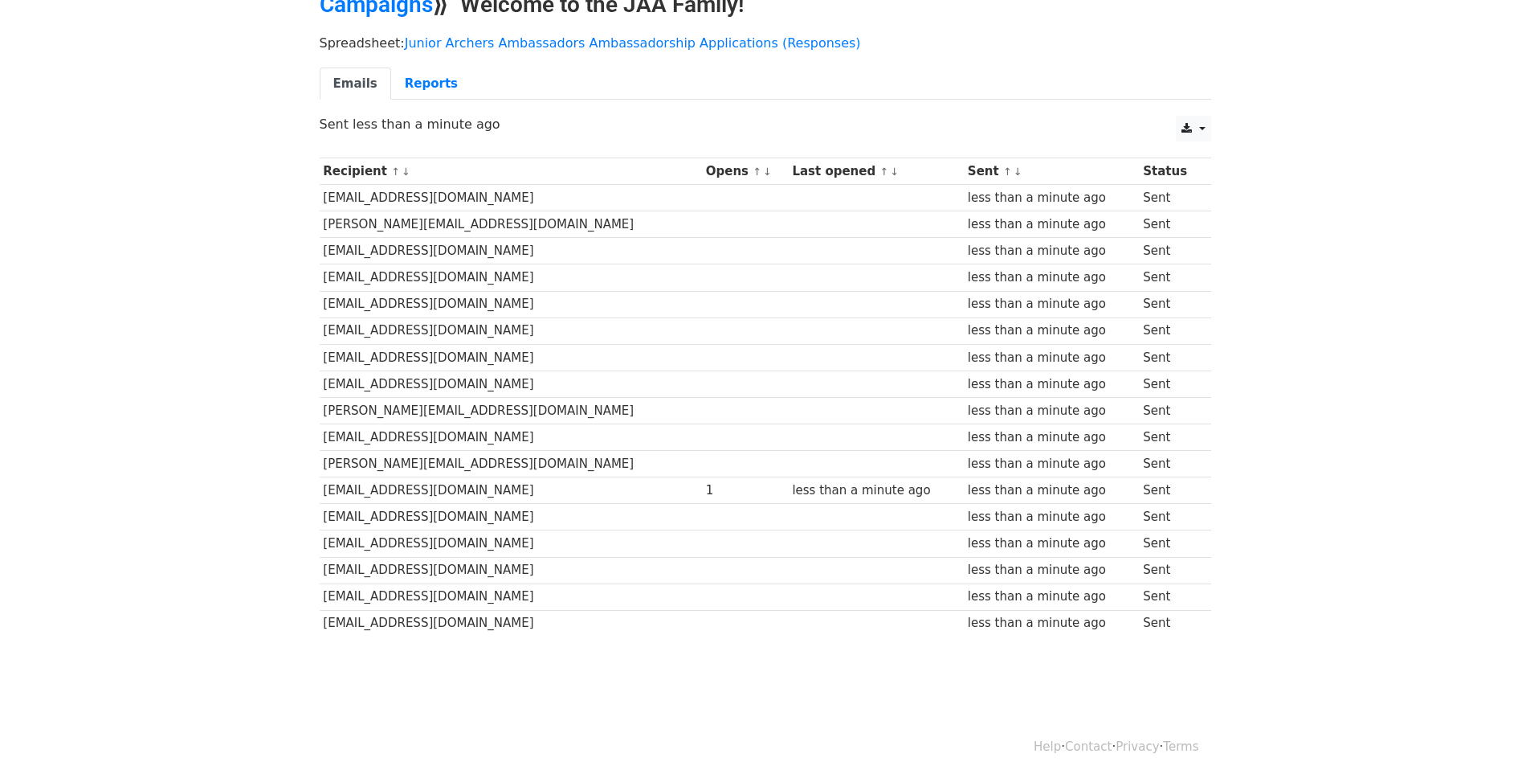
scroll to position [96, 0]
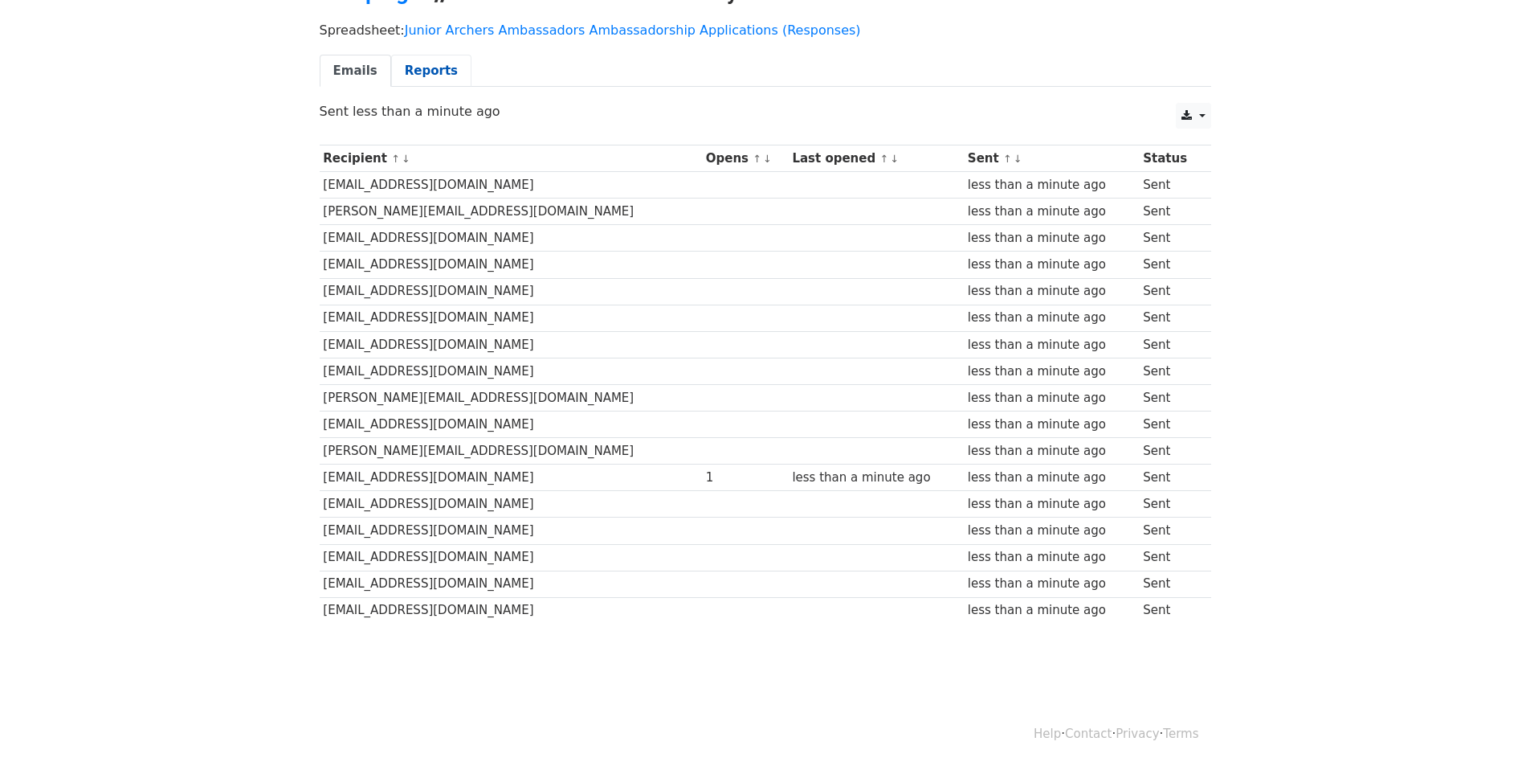
click at [431, 84] on link "Reports" at bounding box center [431, 71] width 80 height 33
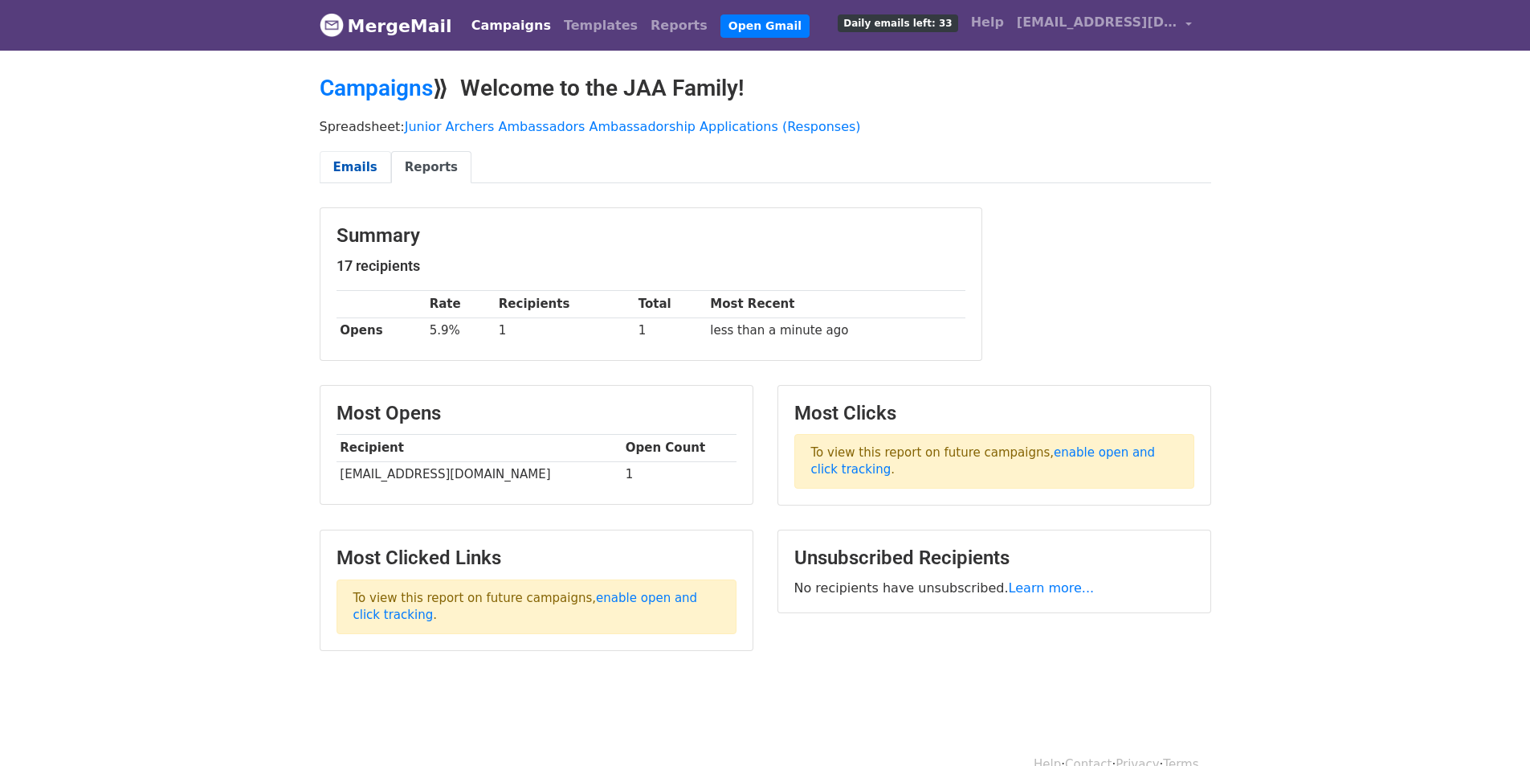
click at [363, 179] on link "Emails" at bounding box center [355, 167] width 71 height 33
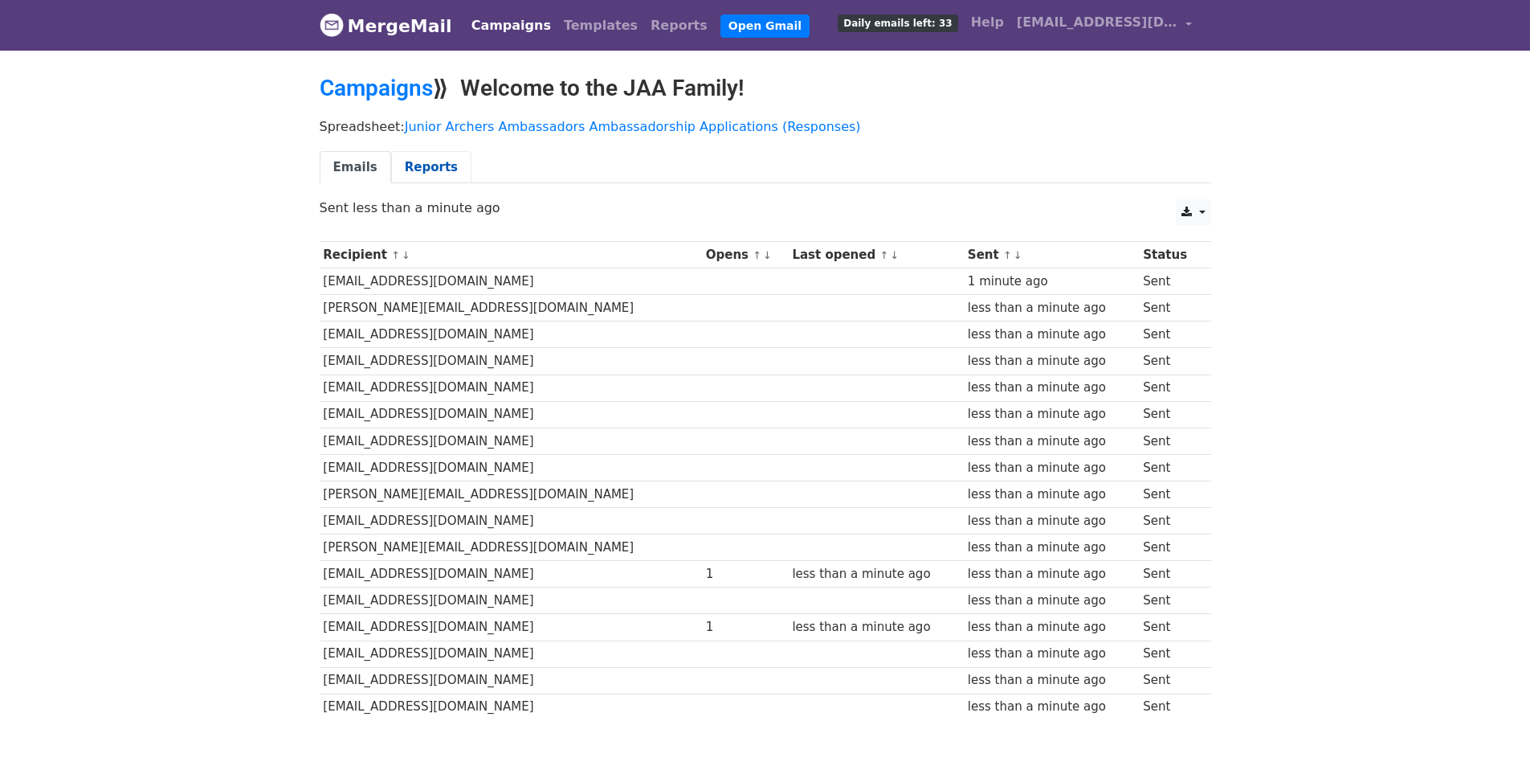
click at [426, 174] on link "Reports" at bounding box center [431, 167] width 80 height 33
click at [427, 170] on link "Reports" at bounding box center [431, 167] width 80 height 33
